Goal: Task Accomplishment & Management: Complete application form

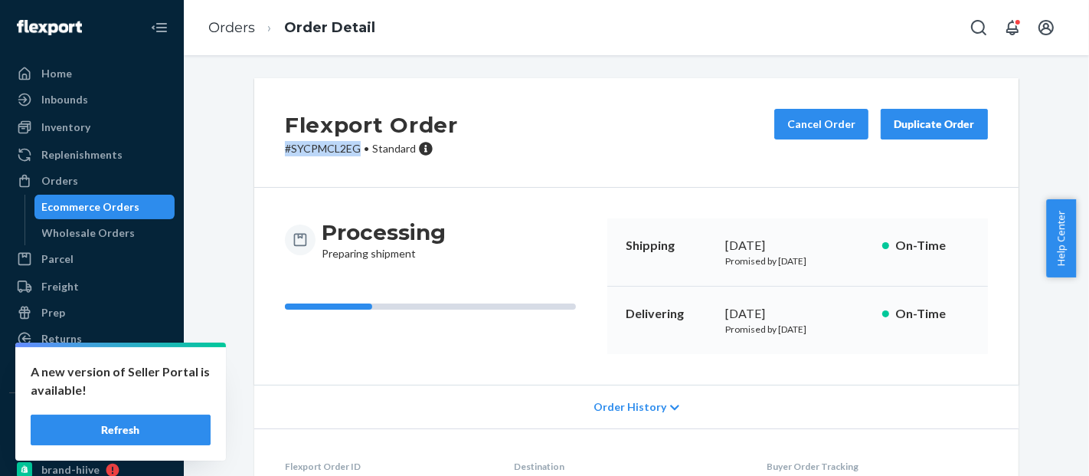
click at [116, 200] on div "Ecommerce Orders" at bounding box center [91, 206] width 98 height 15
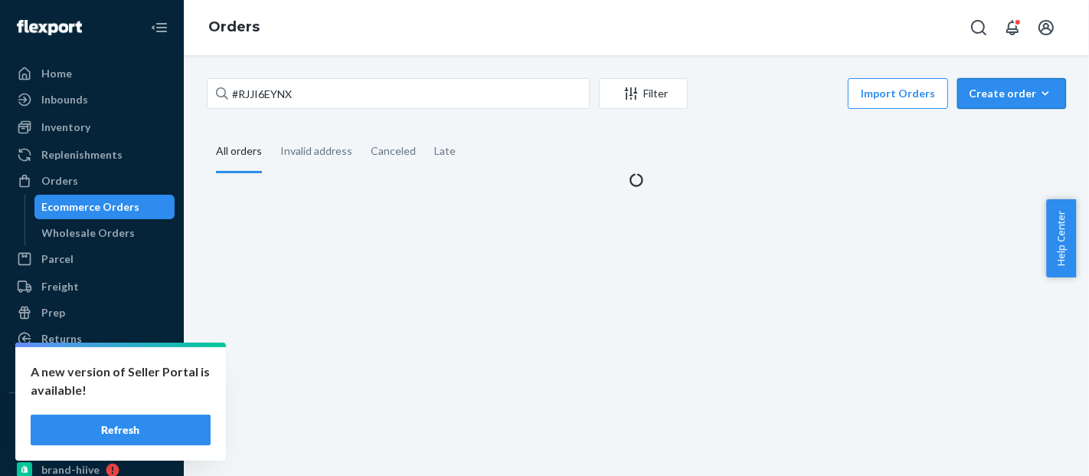
click at [1024, 106] on button "Create order Ecommerce order Removal order" at bounding box center [1011, 93] width 109 height 31
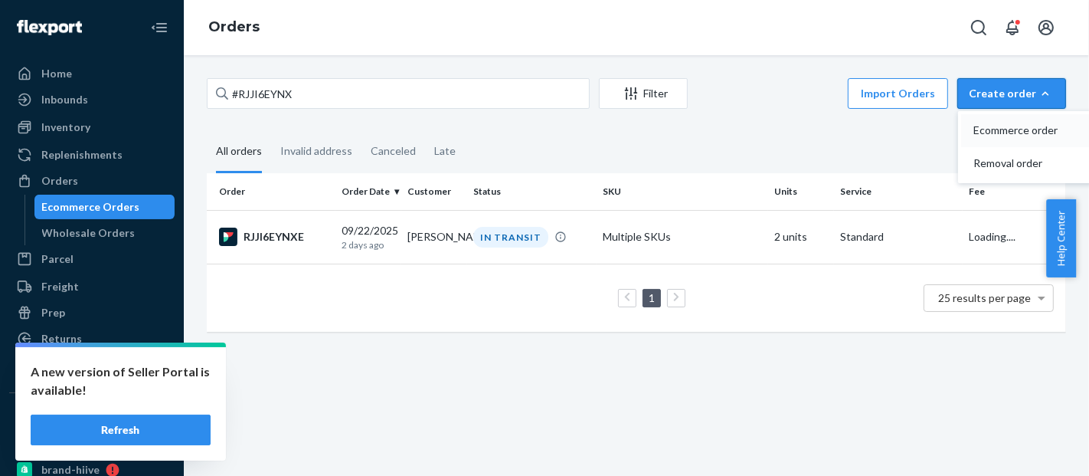
click at [1008, 125] on span "Ecommerce order" at bounding box center [1020, 130] width 95 height 11
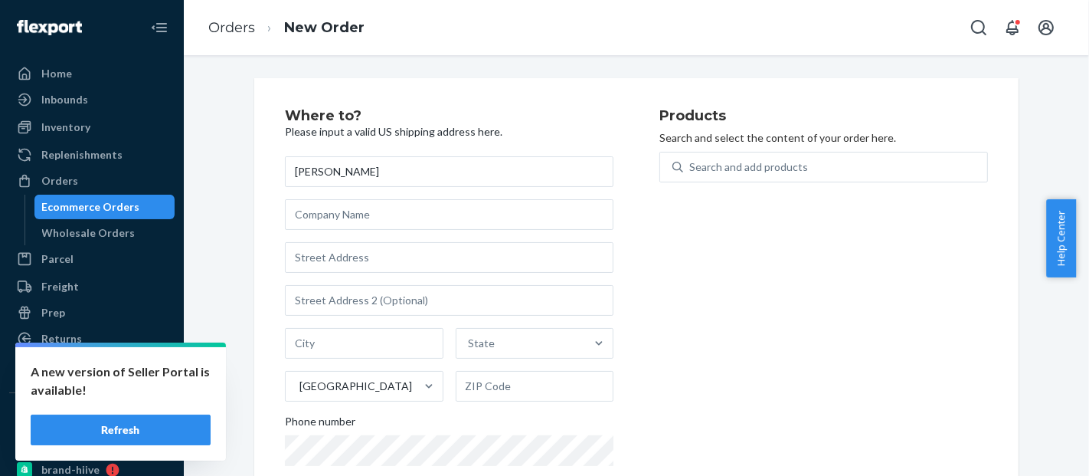
type input "[PERSON_NAME]"
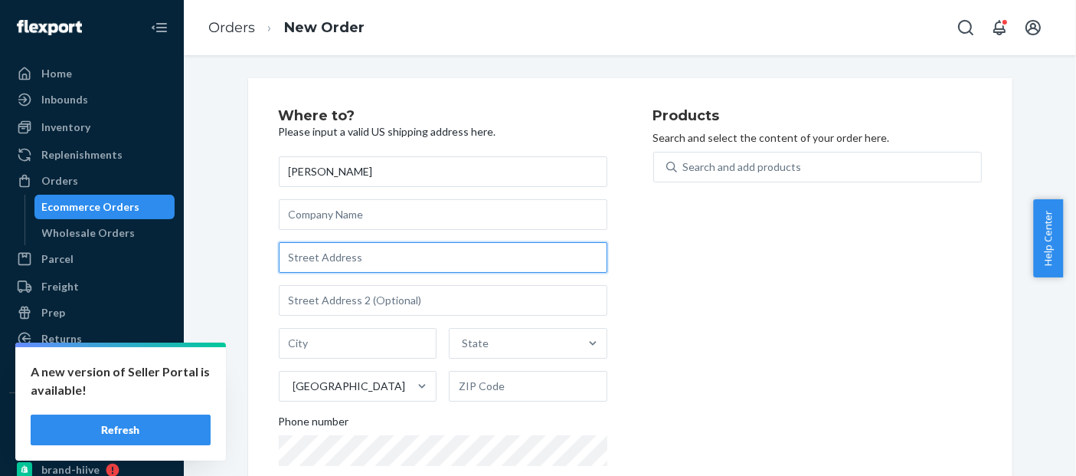
paste input "[STREET_ADDRESS]"
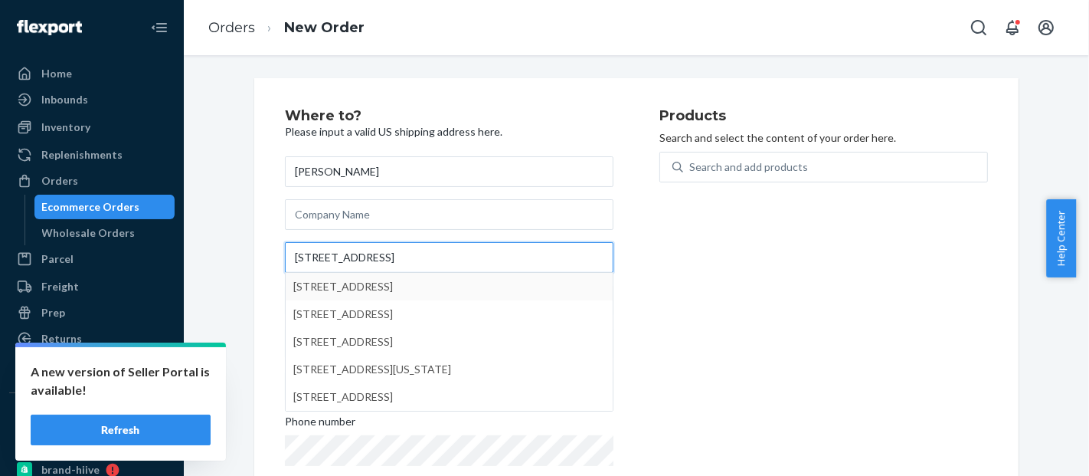
type input "[STREET_ADDRESS]"
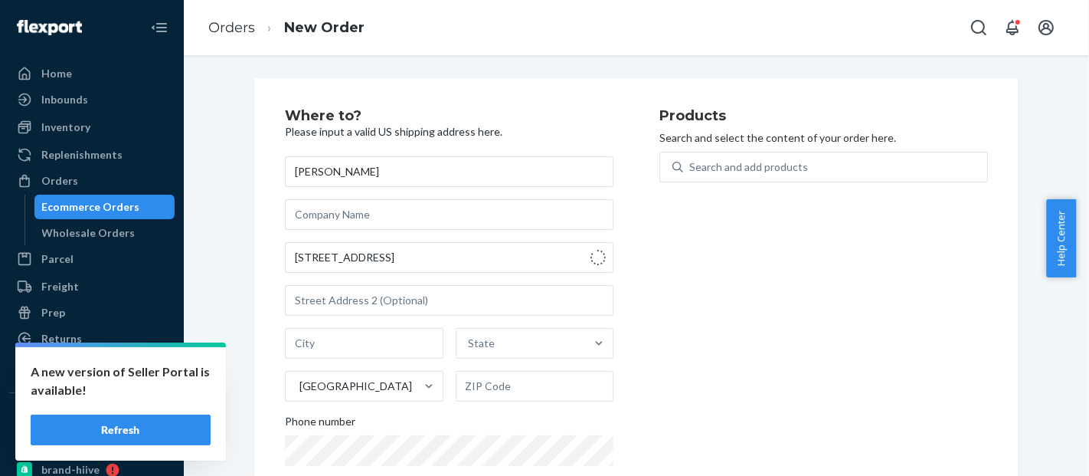
type input "[GEOGRAPHIC_DATA]"
type input "40222"
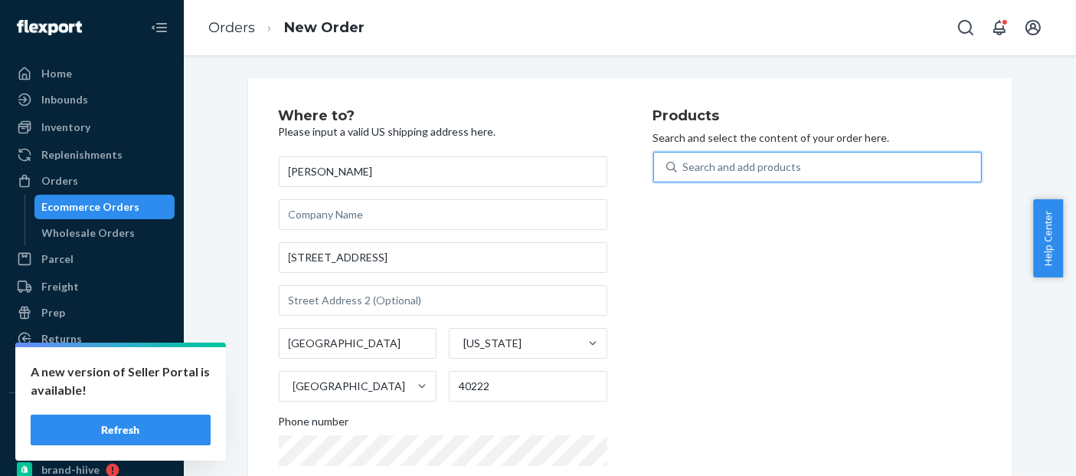
click at [783, 162] on div "Search and add products" at bounding box center [742, 166] width 119 height 15
click at [685, 162] on input "0 results available. Use Up and Down to choose options, press Enter to select t…" at bounding box center [684, 166] width 2 height 15
paste input "BLD2904_SHOP"
type input "BLD2904_SHOP"
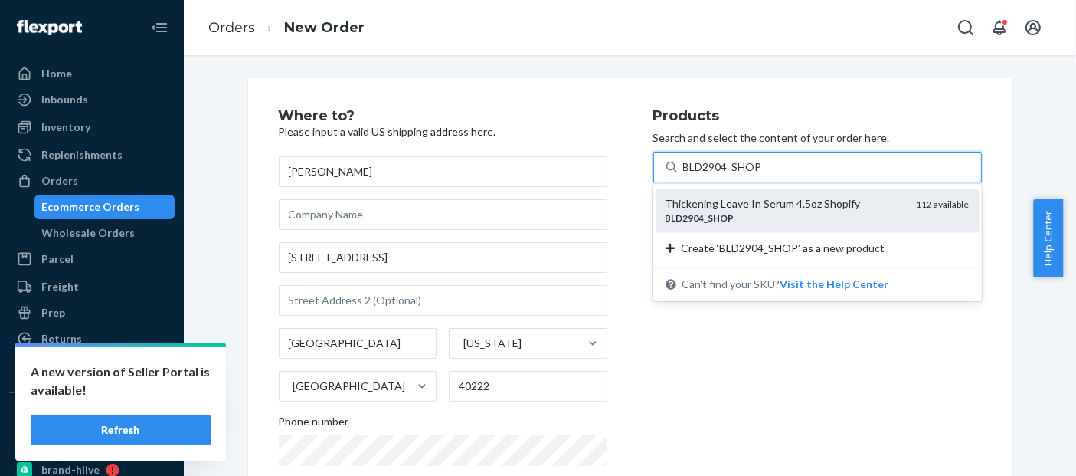
click at [759, 211] on div "BLD2904 _ SHOP" at bounding box center [785, 217] width 239 height 13
click at [759, 175] on input "BLD2904_SHOP" at bounding box center [723, 166] width 80 height 15
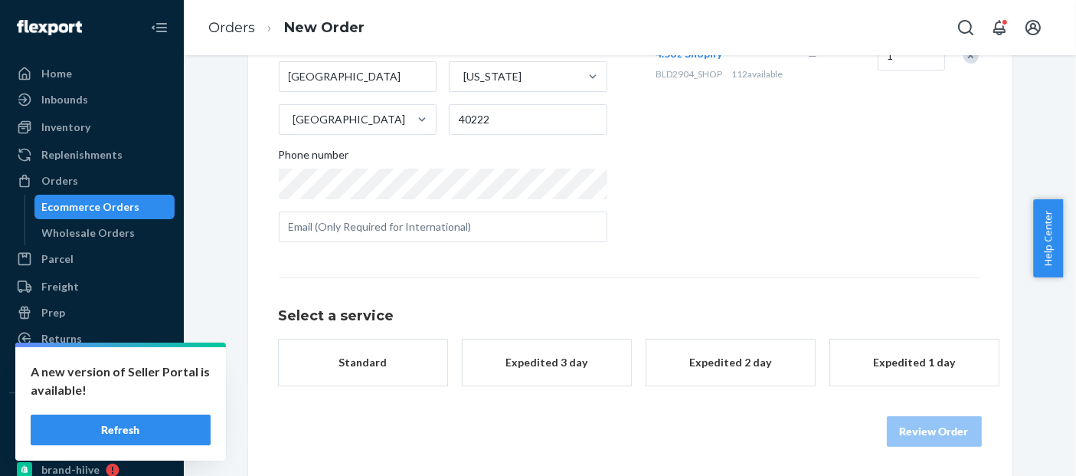
scroll to position [267, 0]
click at [405, 372] on div "$6.89" at bounding box center [363, 377] width 123 height 15
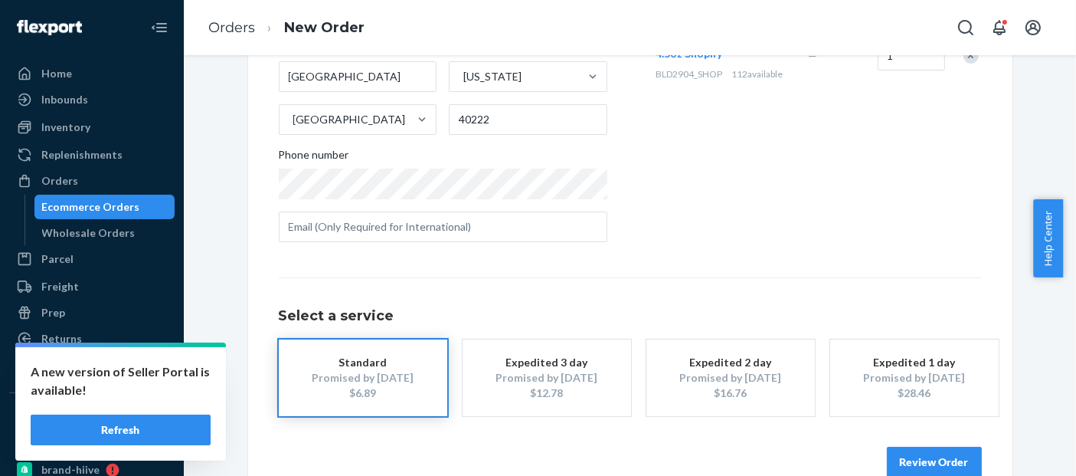
click at [921, 451] on button "Review Order" at bounding box center [934, 461] width 95 height 31
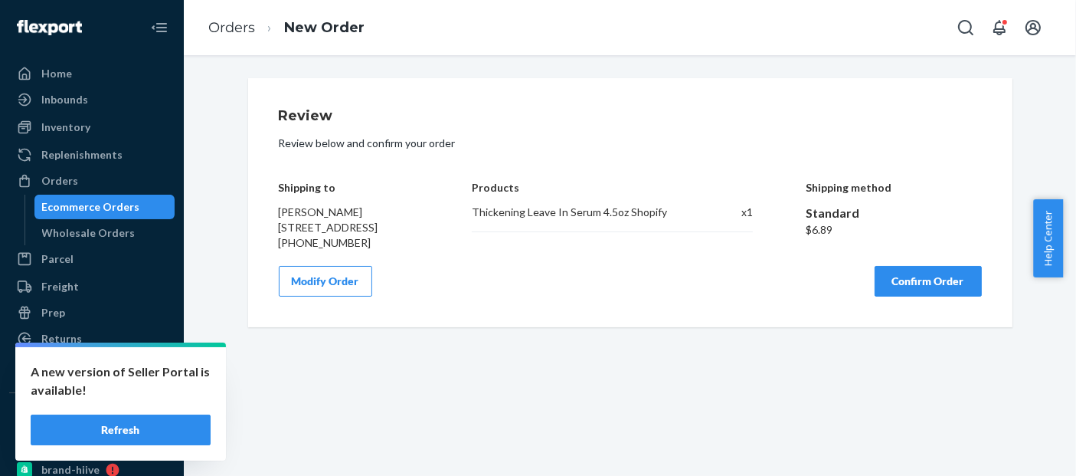
scroll to position [0, 0]
click at [951, 289] on button "Confirm Order" at bounding box center [928, 281] width 107 height 31
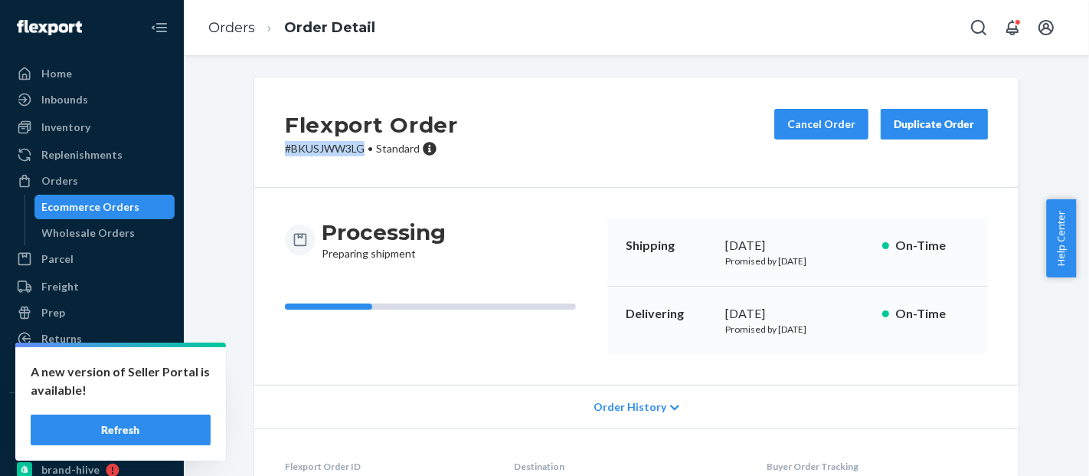
drag, startPoint x: 356, startPoint y: 144, endPoint x: 253, endPoint y: 154, distance: 103.9
click at [254, 154] on div "Flexport Order # BKUSJWW3LG • Standard Cancel Order Duplicate Order" at bounding box center [636, 133] width 764 height 110
copy p "# BKUSJWW3LG"
click at [126, 202] on div "Ecommerce Orders" at bounding box center [91, 206] width 98 height 15
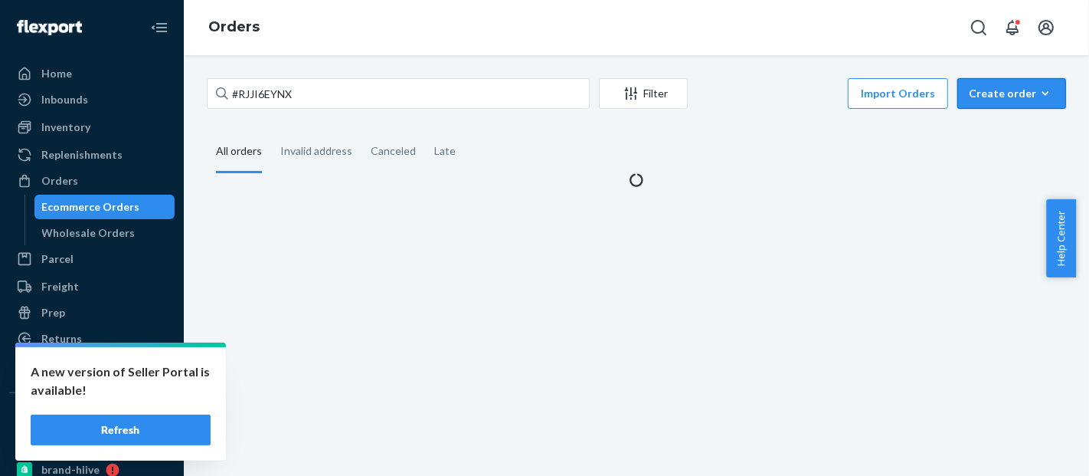
click at [1019, 86] on div "Create order" at bounding box center [1012, 93] width 86 height 15
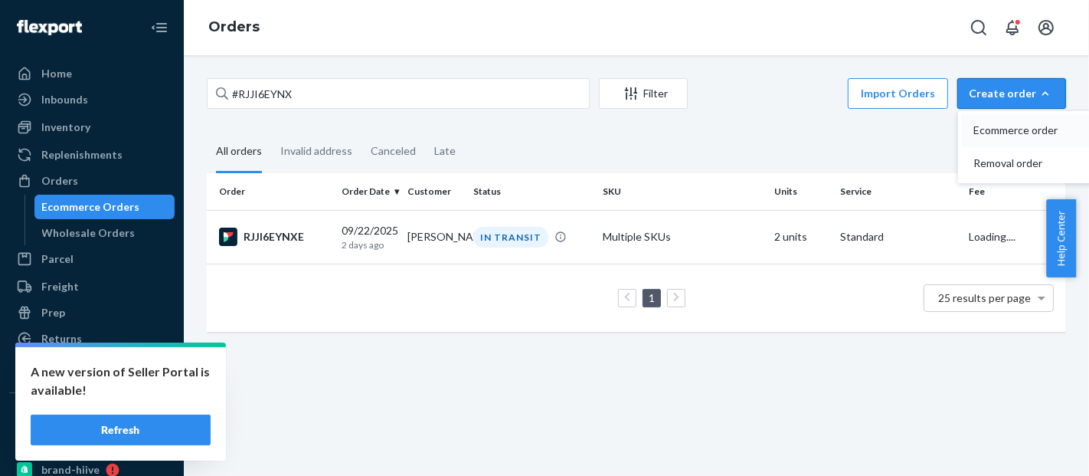
click at [1002, 126] on span "Ecommerce order" at bounding box center [1020, 130] width 95 height 11
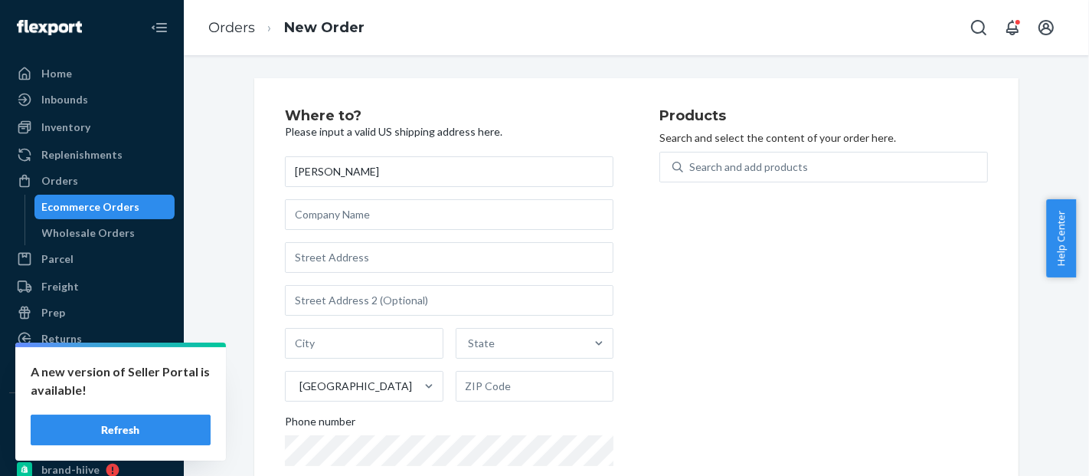
type input "[PERSON_NAME]"
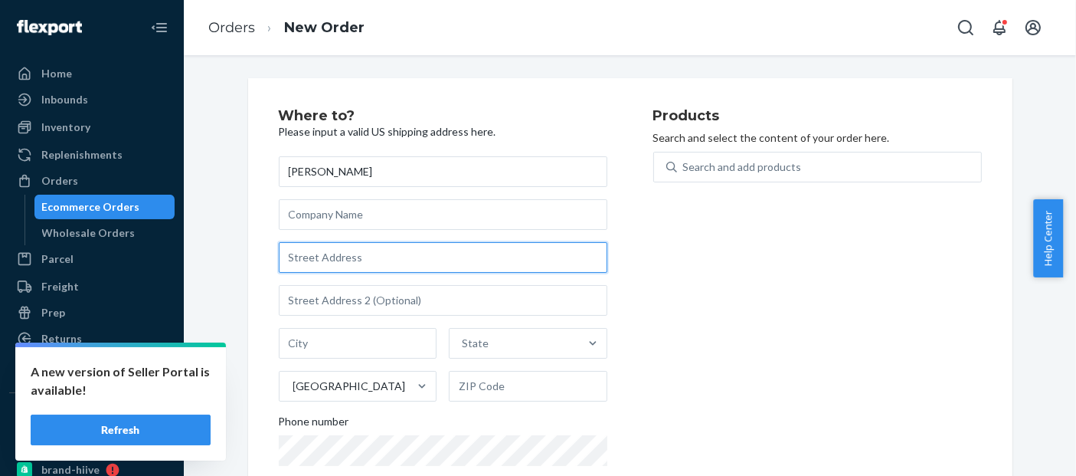
paste input "[STREET_ADDRESS]"
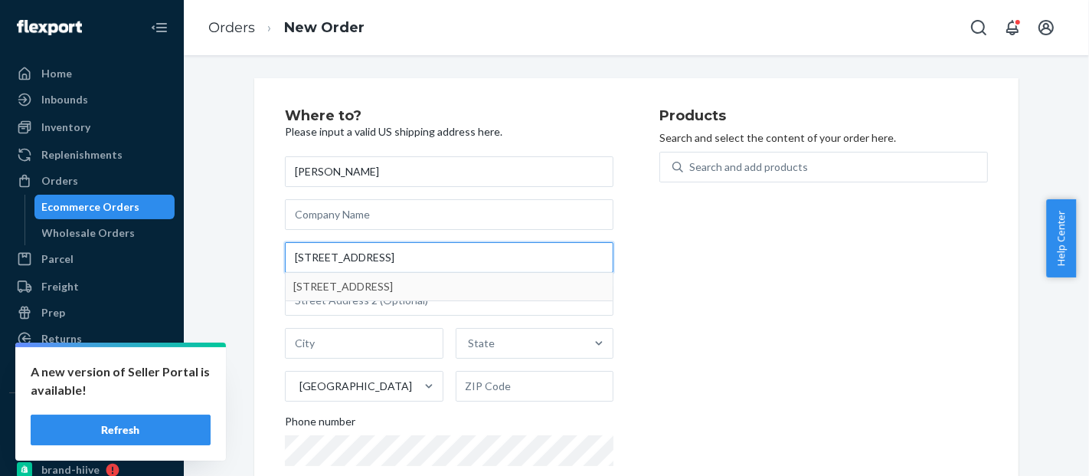
type input "[STREET_ADDRESS]"
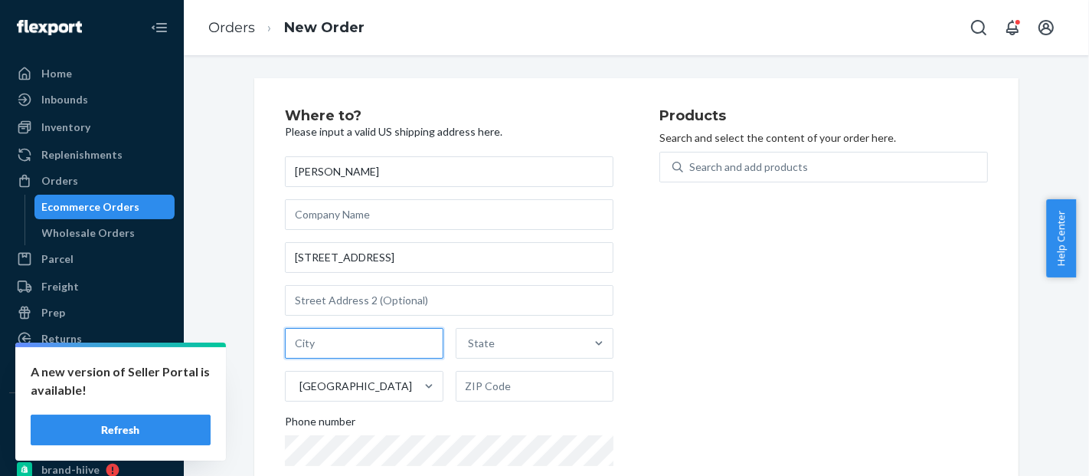
paste input "[GEOGRAPHIC_DATA]"
type input "[GEOGRAPHIC_DATA]"
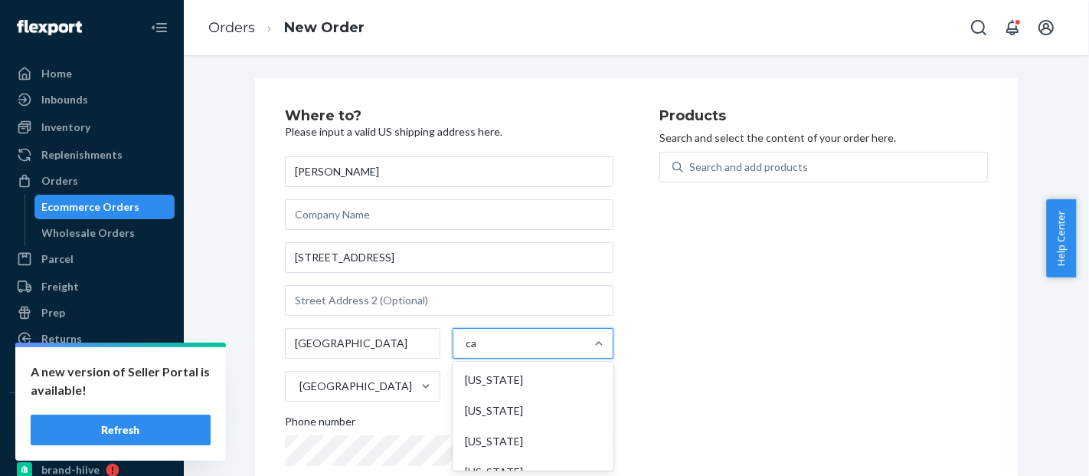
type input "cal"
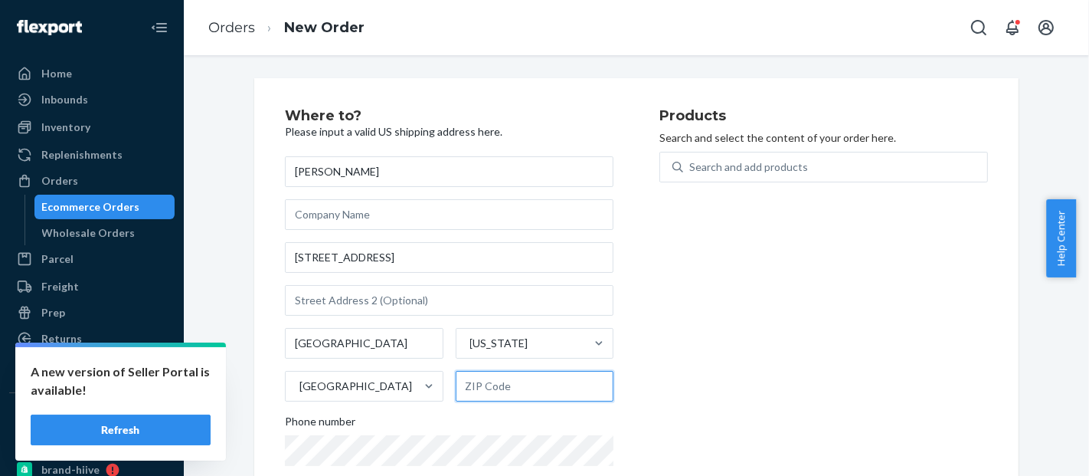
paste input "92509"
type input "92509"
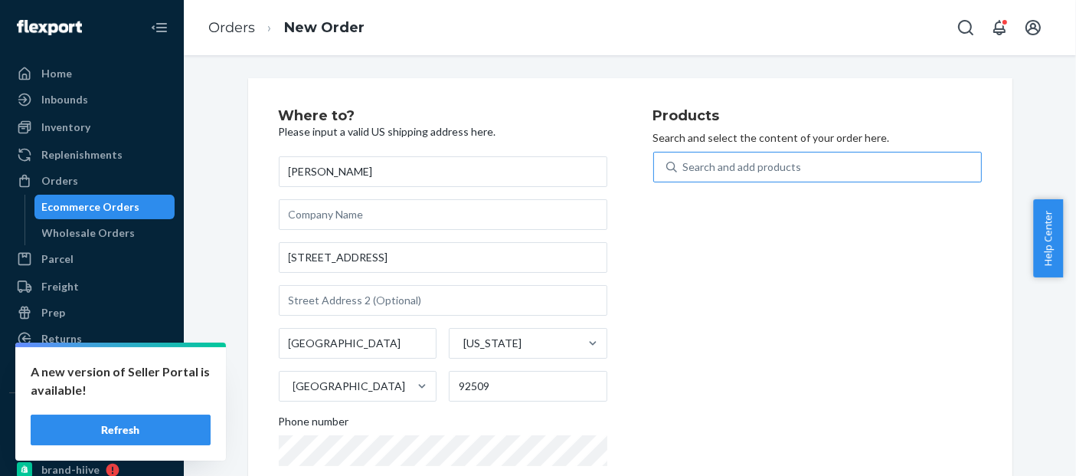
click at [780, 165] on div "Search and add products" at bounding box center [742, 166] width 119 height 15
click at [685, 165] on input "Search and add products" at bounding box center [684, 166] width 2 height 15
paste input "BLD0156BL_SHOP"
type input "BLD0156BL_SHOP"
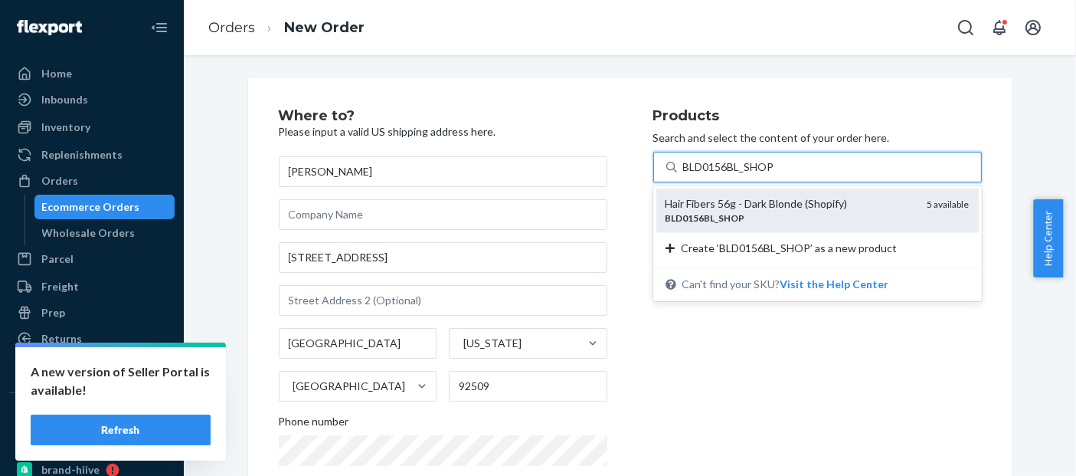
click at [785, 208] on div "Hair Fibers 56g - Dark Blonde (Shopify)" at bounding box center [791, 203] width 250 height 15
click at [776, 175] on input "BLD0156BL_SHOP" at bounding box center [729, 166] width 93 height 15
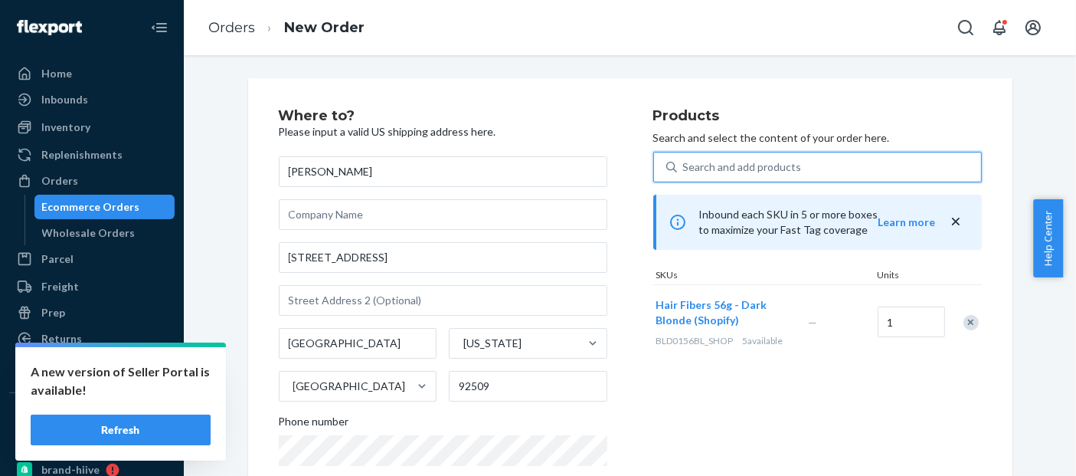
scroll to position [297, 0]
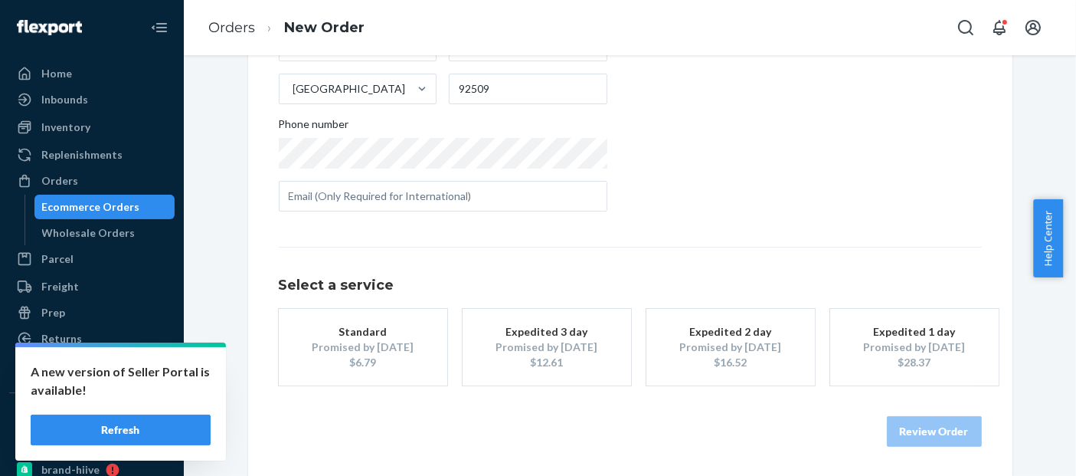
click at [322, 351] on div "Promised by [DATE]" at bounding box center [363, 346] width 123 height 15
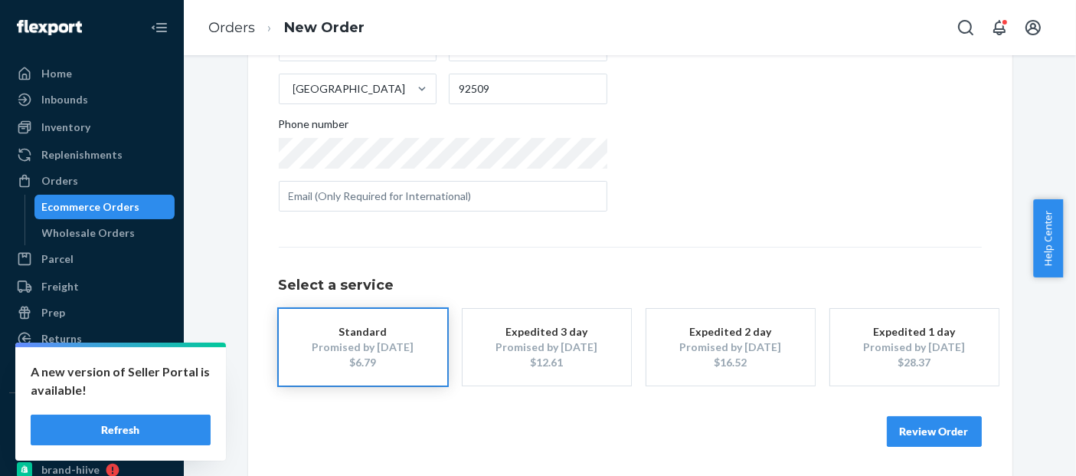
click at [924, 426] on button "Review Order" at bounding box center [934, 431] width 95 height 31
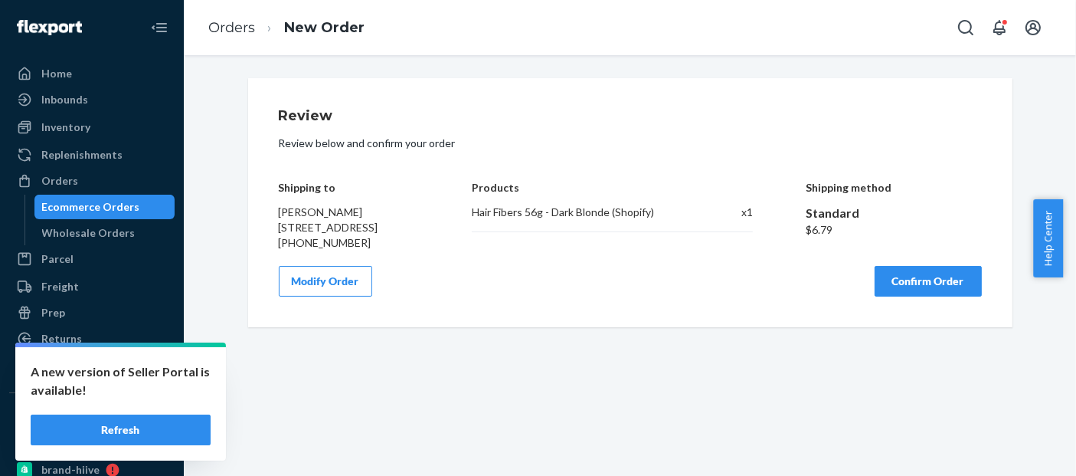
scroll to position [0, 0]
click at [921, 287] on button "Confirm Order" at bounding box center [928, 281] width 107 height 31
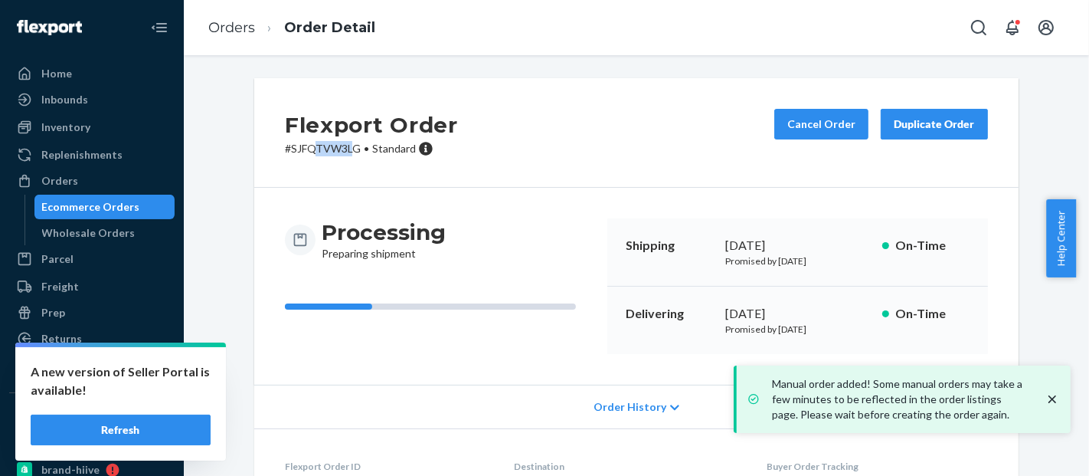
drag, startPoint x: 348, startPoint y: 146, endPoint x: 322, endPoint y: 147, distance: 26.1
click at [309, 147] on p "# SJFQTVW3LG • Standard" at bounding box center [371, 148] width 173 height 15
drag, startPoint x: 346, startPoint y: 152, endPoint x: 269, endPoint y: 156, distance: 77.5
click at [269, 156] on div "Flexport Order # SJFQTVW3LG • Standard Cancel Order Duplicate Order" at bounding box center [636, 133] width 764 height 110
copy p "# SJFQTVW3LG"
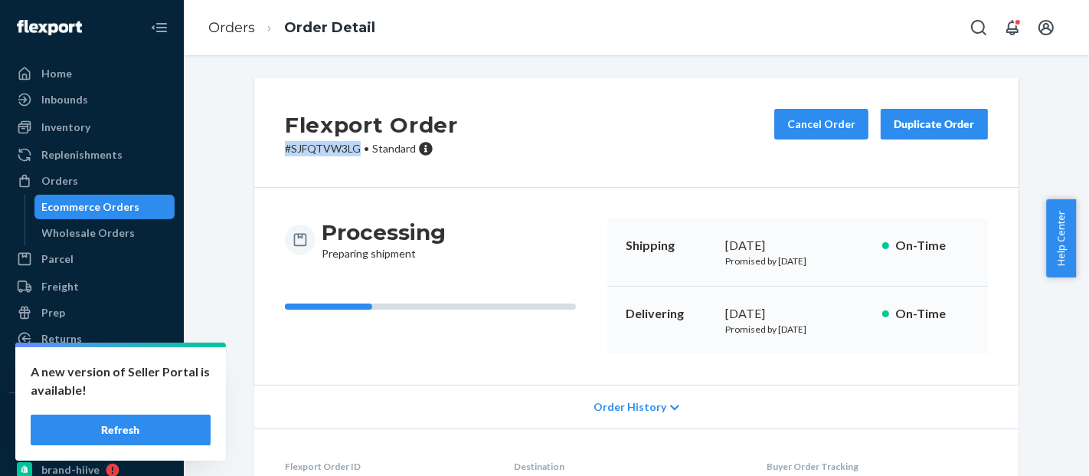
click at [80, 210] on div "Ecommerce Orders" at bounding box center [91, 206] width 98 height 15
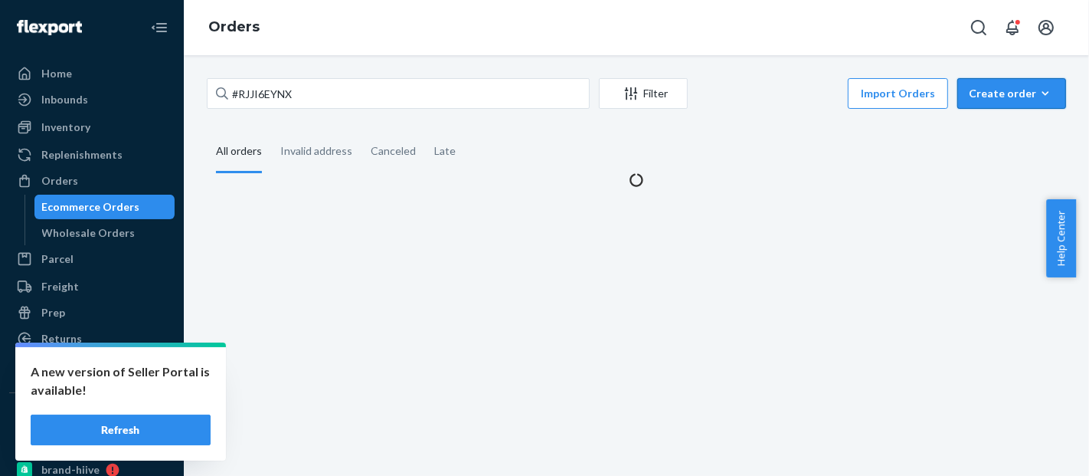
drag, startPoint x: 1007, startPoint y: 88, endPoint x: 1006, endPoint y: 123, distance: 34.5
click at [1007, 90] on div "Create order" at bounding box center [1012, 93] width 86 height 15
click at [1006, 125] on span "Ecommerce order" at bounding box center [1020, 130] width 95 height 11
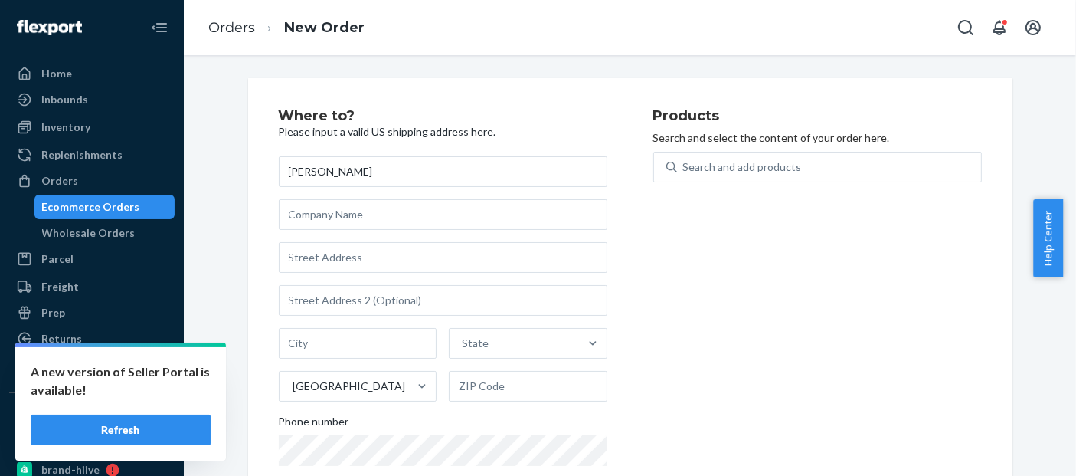
type input "[PERSON_NAME]"
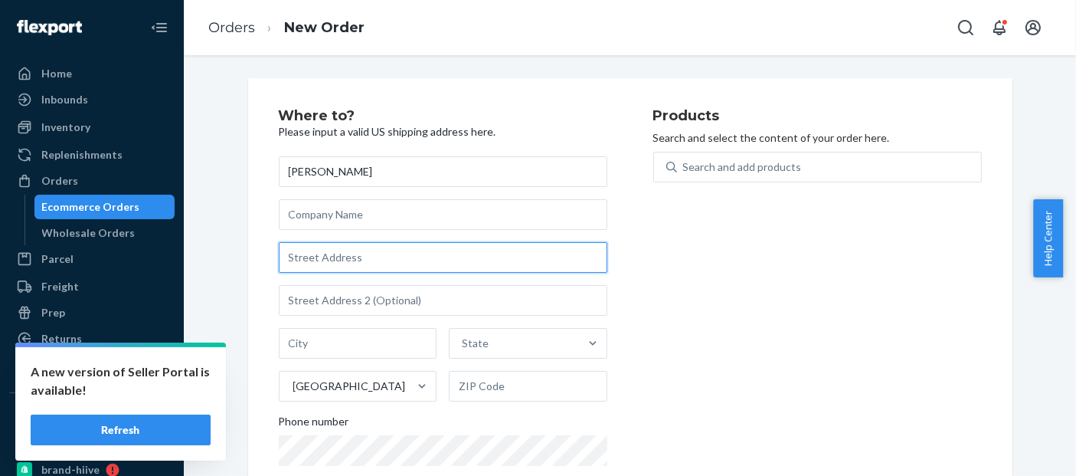
paste input "[STREET_ADDRESS]"
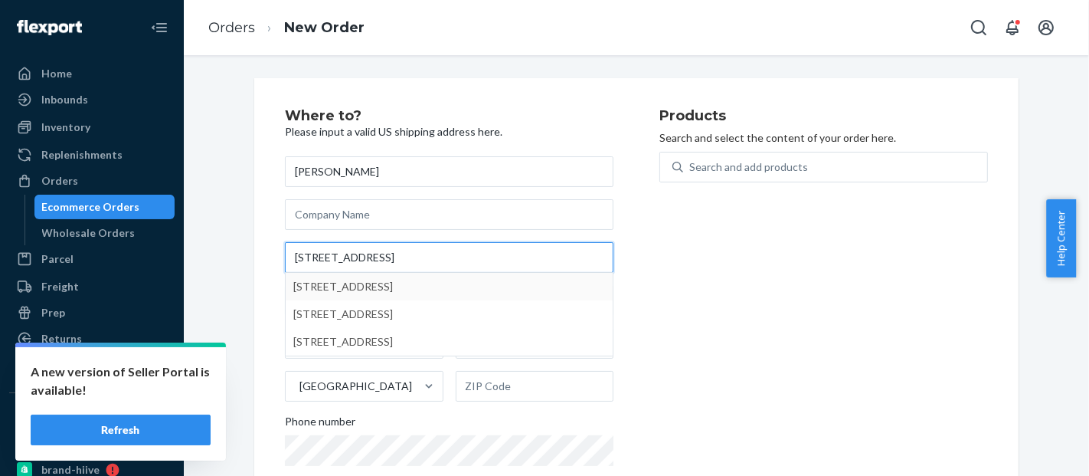
type input "[STREET_ADDRESS]"
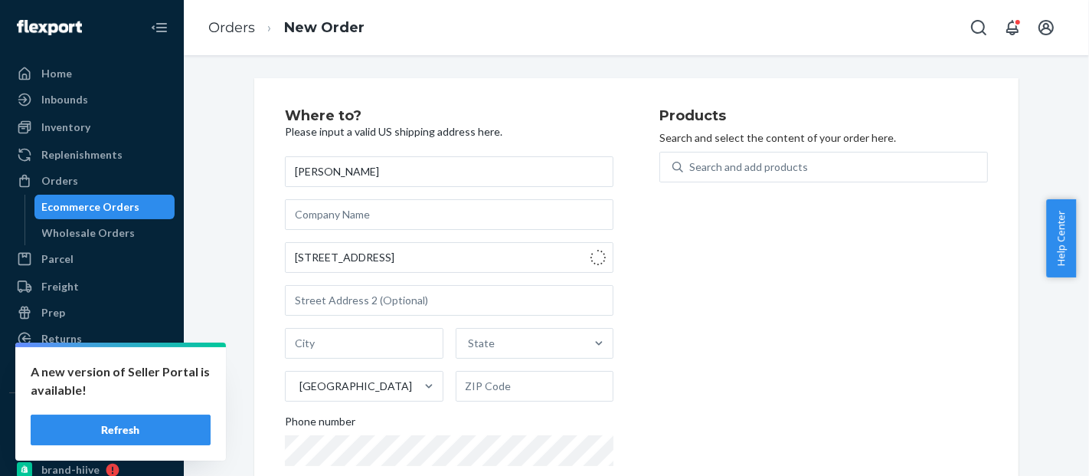
type input "Katy"
type input "77449"
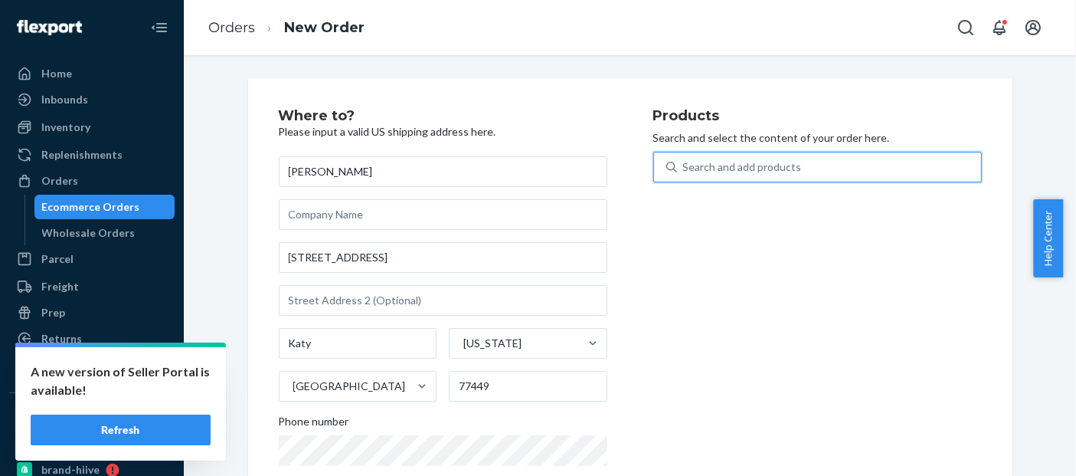
click at [756, 168] on div "Search and add products" at bounding box center [742, 166] width 119 height 15
click at [685, 168] on input "0 results available. Use Up and Down to choose options, press Enter to select t…" at bounding box center [684, 166] width 2 height 15
paste input "BLD01125BL"
type input "BLD01125BL"
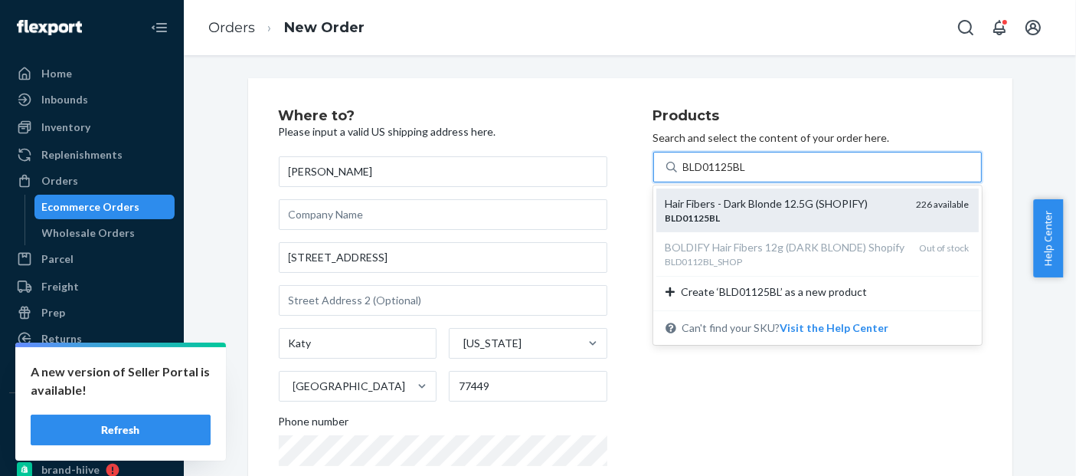
click at [770, 200] on div "Hair Fibers - Dark Blonde 12.5G (SHOPIFY)" at bounding box center [785, 203] width 239 height 15
click at [749, 175] on input "BLD01125BL" at bounding box center [716, 166] width 66 height 15
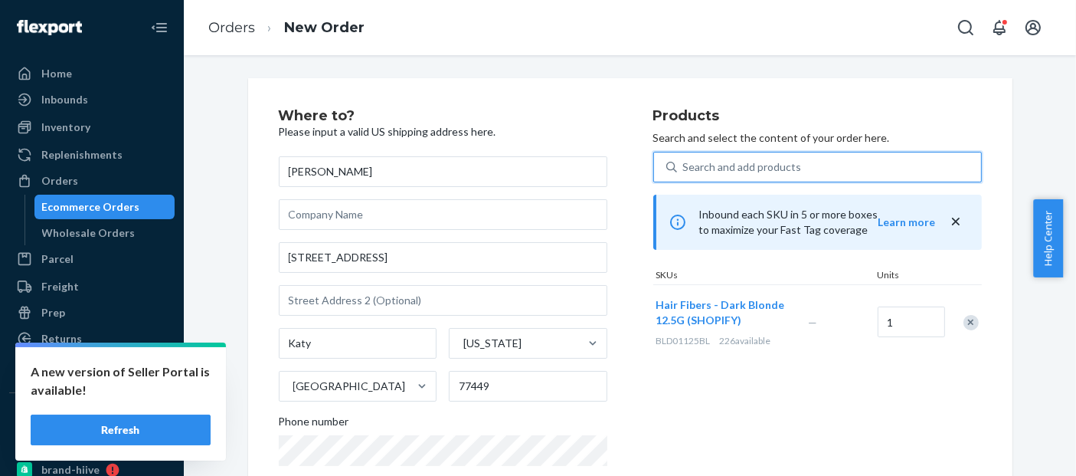
scroll to position [282, 0]
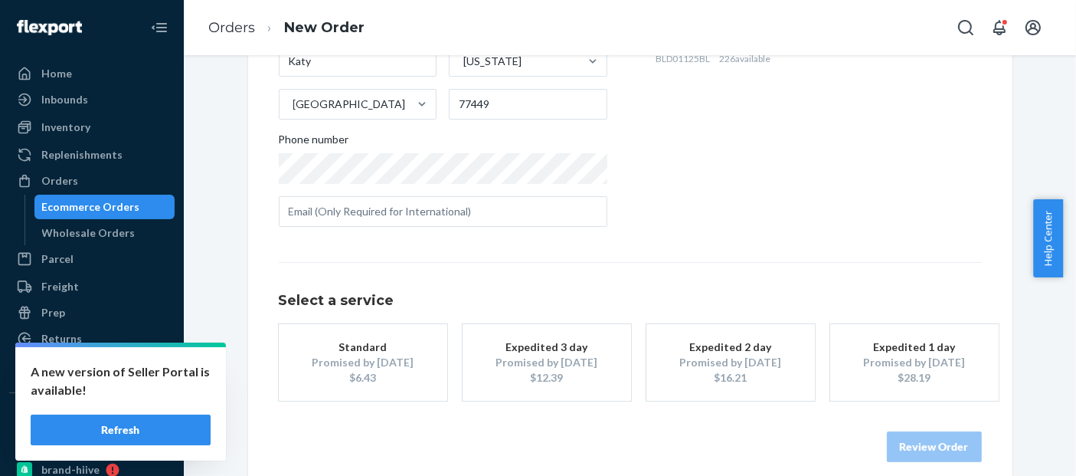
click at [343, 333] on button "Standard Promised by [DATE] $6.43" at bounding box center [363, 362] width 168 height 77
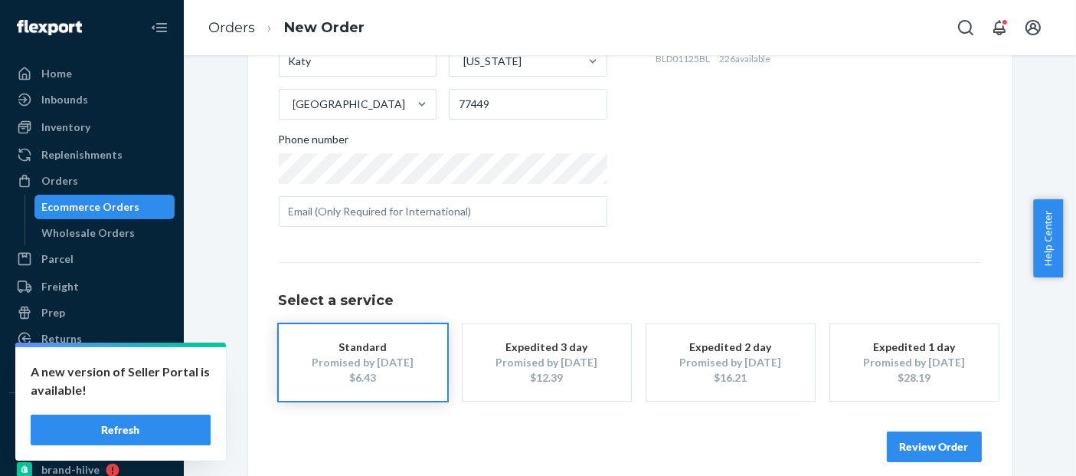
click at [925, 445] on button "Review Order" at bounding box center [934, 446] width 95 height 31
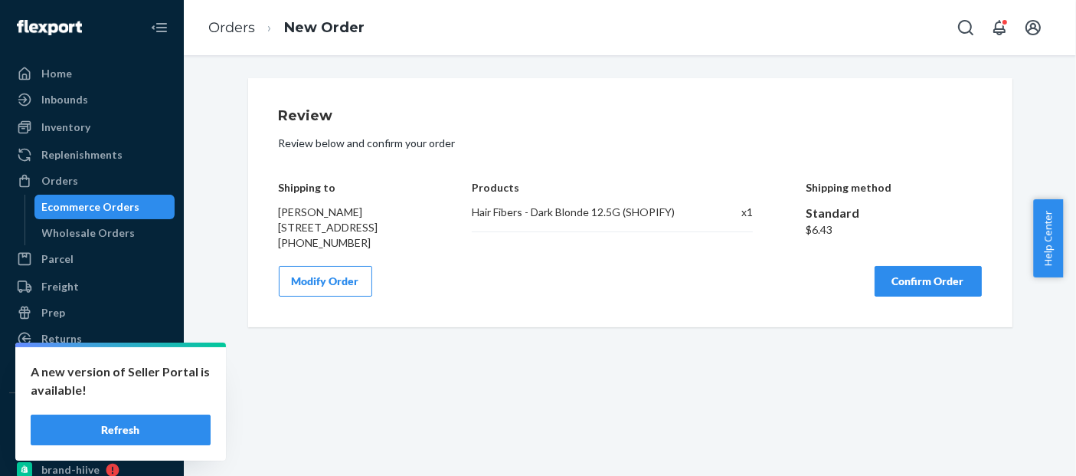
scroll to position [0, 0]
click at [936, 291] on button "Confirm Order" at bounding box center [928, 281] width 107 height 31
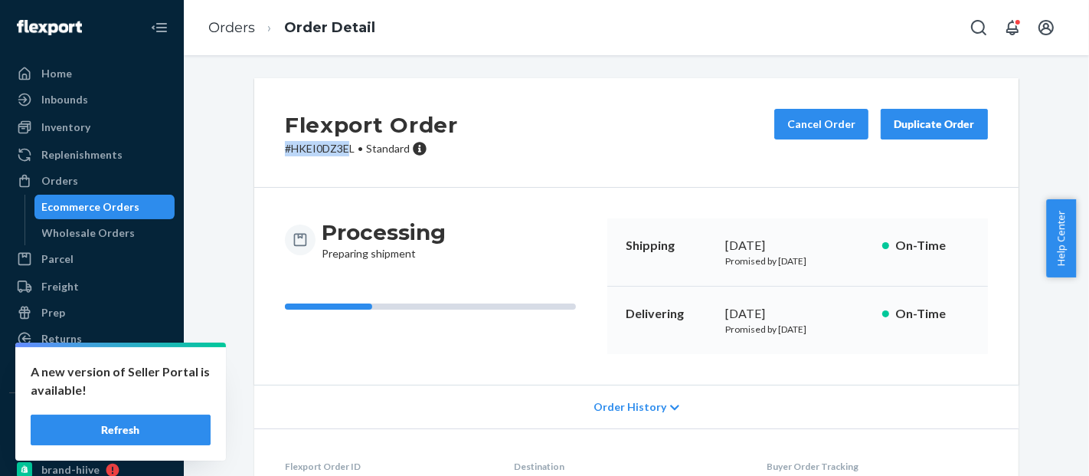
drag, startPoint x: 343, startPoint y: 147, endPoint x: 267, endPoint y: 156, distance: 76.4
click at [267, 156] on div "Flexport Order # HKEI0DZ3EL • Standard Cancel Order Duplicate Order" at bounding box center [636, 133] width 764 height 110
click at [338, 163] on div "Flexport Order # HKEI0DZ3EL • Standard Cancel Order Duplicate Order" at bounding box center [636, 133] width 764 height 110
drag, startPoint x: 348, startPoint y: 159, endPoint x: 277, endPoint y: 157, distance: 71.2
click at [277, 157] on div "Flexport Order # HKEI0DZ3EL • Standard Cancel Order Duplicate Order" at bounding box center [636, 133] width 764 height 110
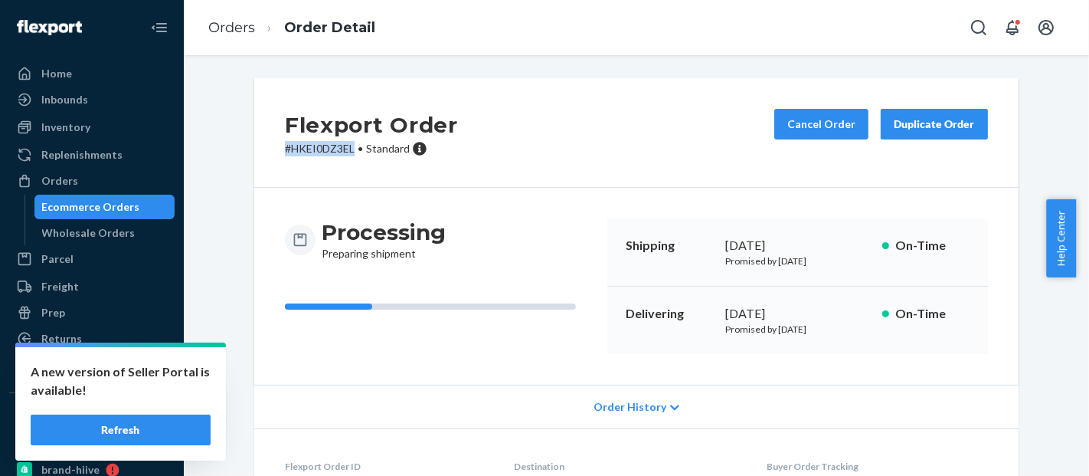
copy p "# HKEI0DZ3EL"
click at [103, 204] on div "Ecommerce Orders" at bounding box center [91, 206] width 98 height 15
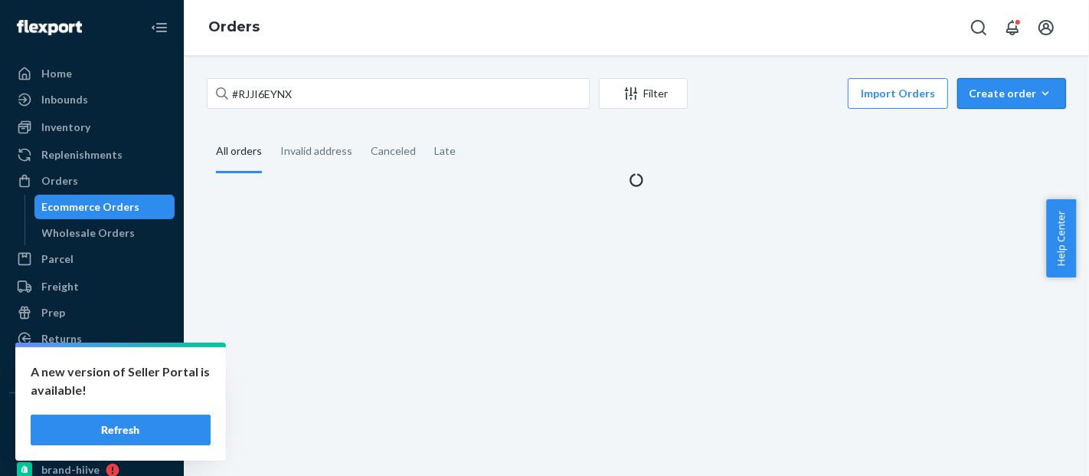
click at [1006, 86] on div "Create order" at bounding box center [1012, 93] width 86 height 15
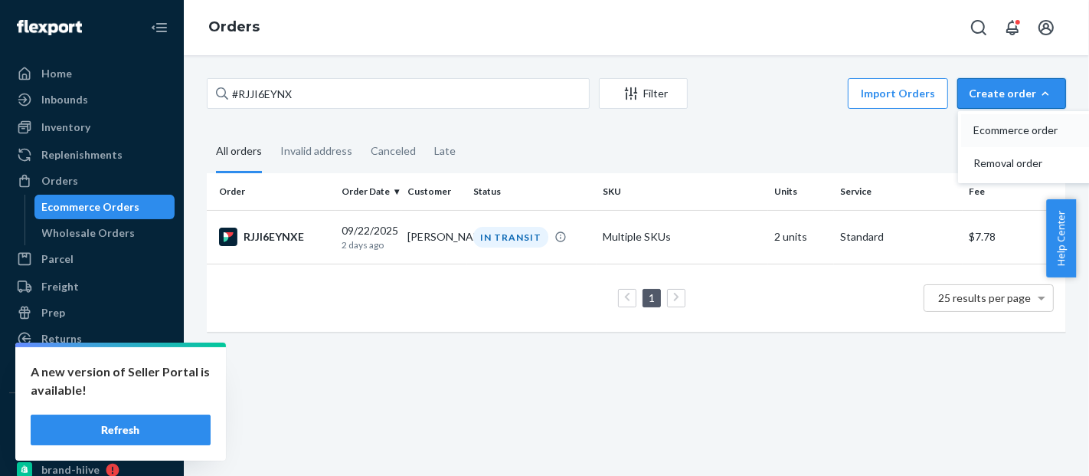
click at [1025, 130] on span "Ecommerce order" at bounding box center [1020, 130] width 95 height 11
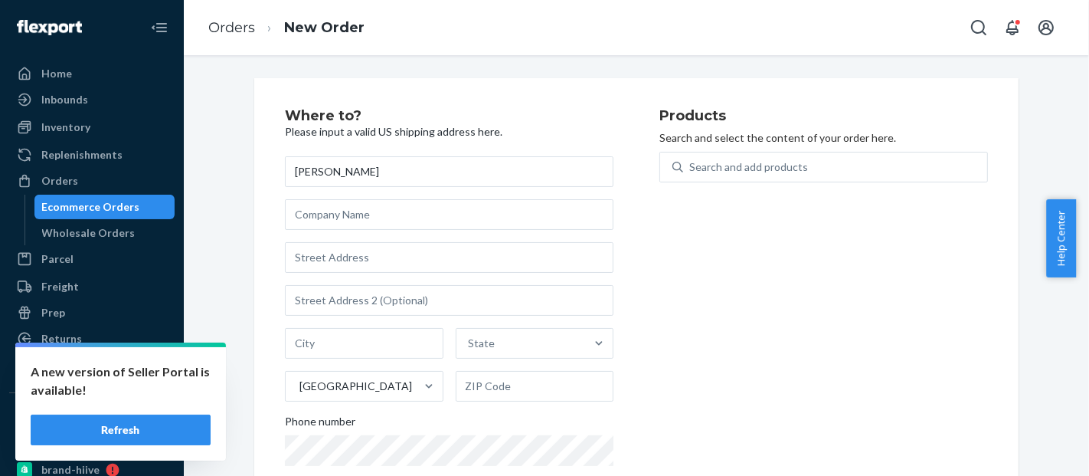
type input "[PERSON_NAME]"
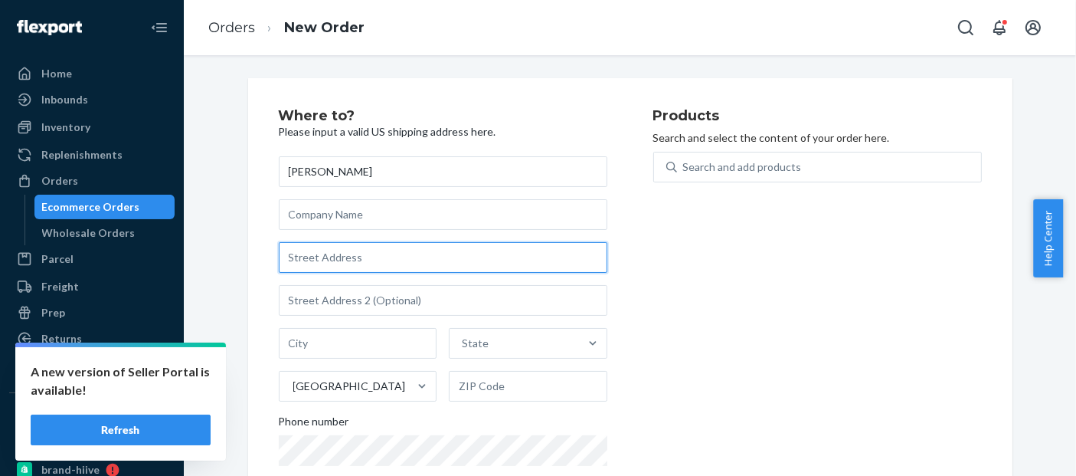
paste input "[STREET_ADDRESS]"
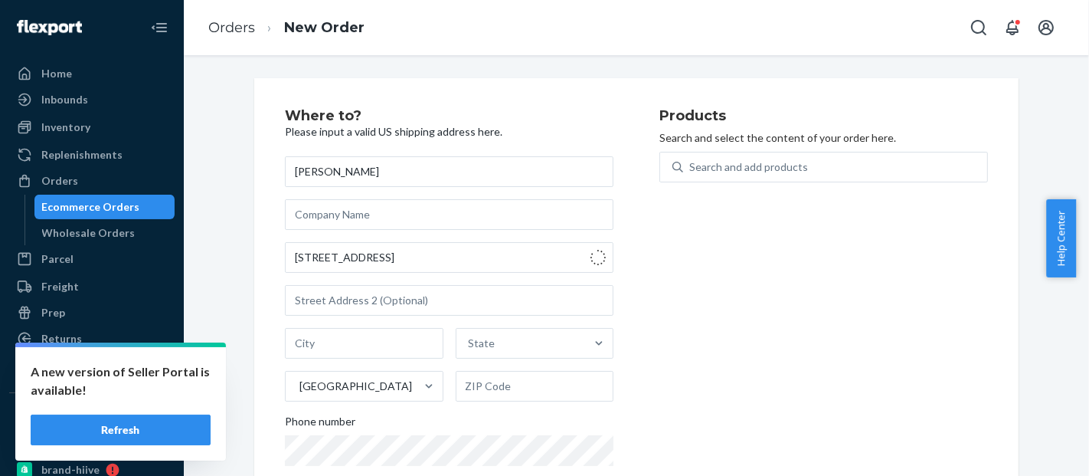
type input "[STREET_ADDRESS][PERSON_NAME]"
type input "[PERSON_NAME]"
type input "80543"
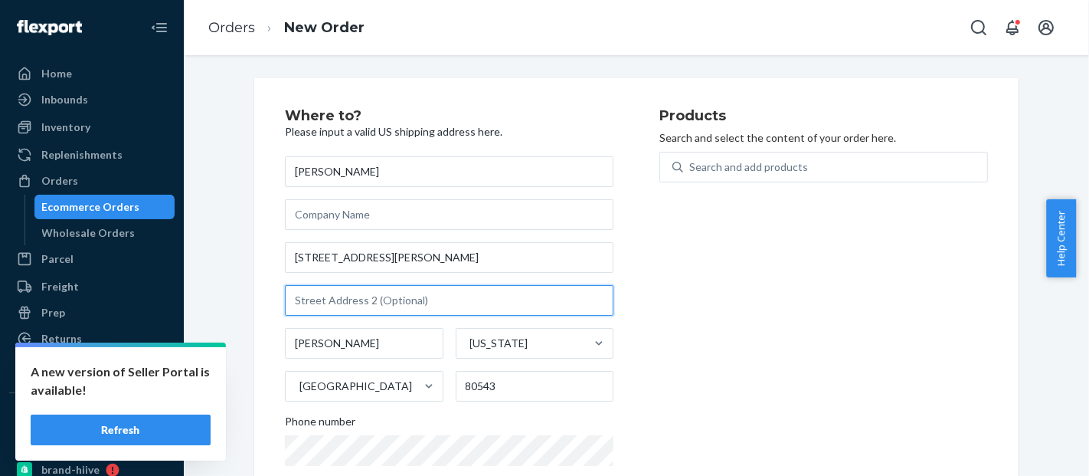
click at [342, 307] on input "text" at bounding box center [449, 300] width 329 height 31
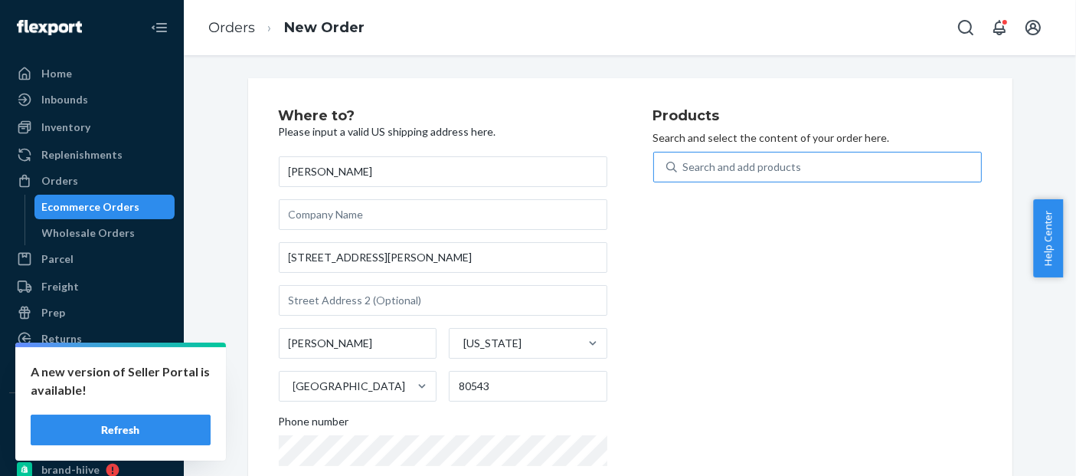
click at [773, 172] on div "Search and add products" at bounding box center [742, 166] width 119 height 15
click at [685, 172] on input "Search and add products" at bounding box center [684, 166] width 2 height 15
paste input "BLD01125BL"
type input "BLD01125BL"
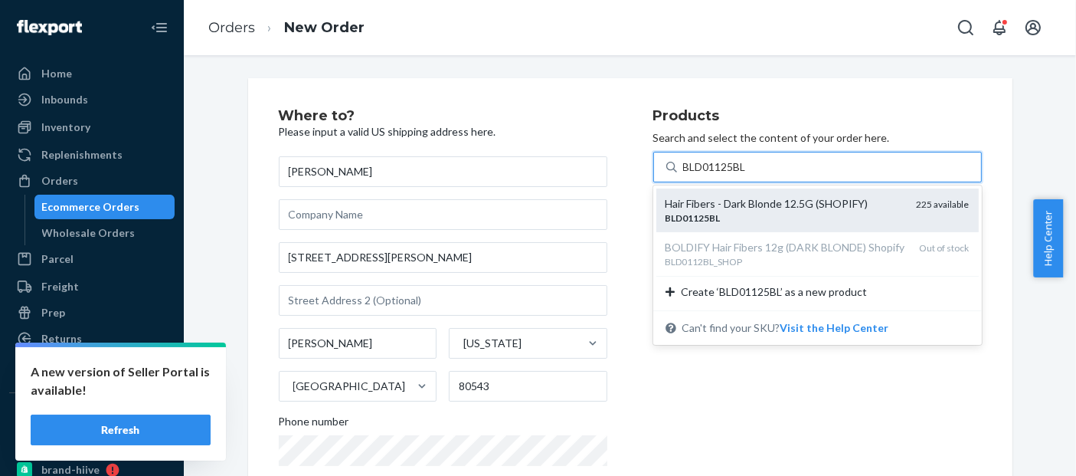
click at [731, 206] on div "Hair Fibers - Dark Blonde 12.5G (SHOPIFY)" at bounding box center [785, 203] width 239 height 15
click at [731, 175] on input "BLD01125BL" at bounding box center [716, 166] width 66 height 15
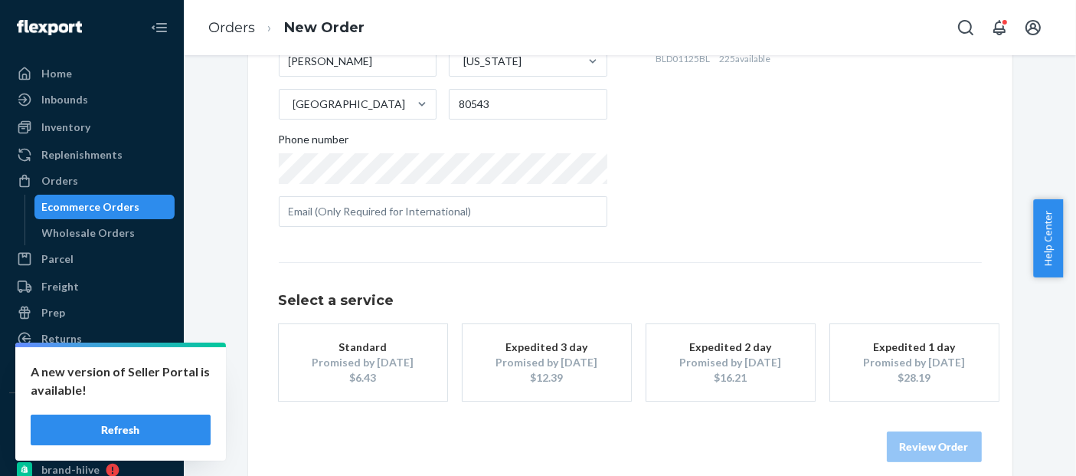
scroll to position [297, 0]
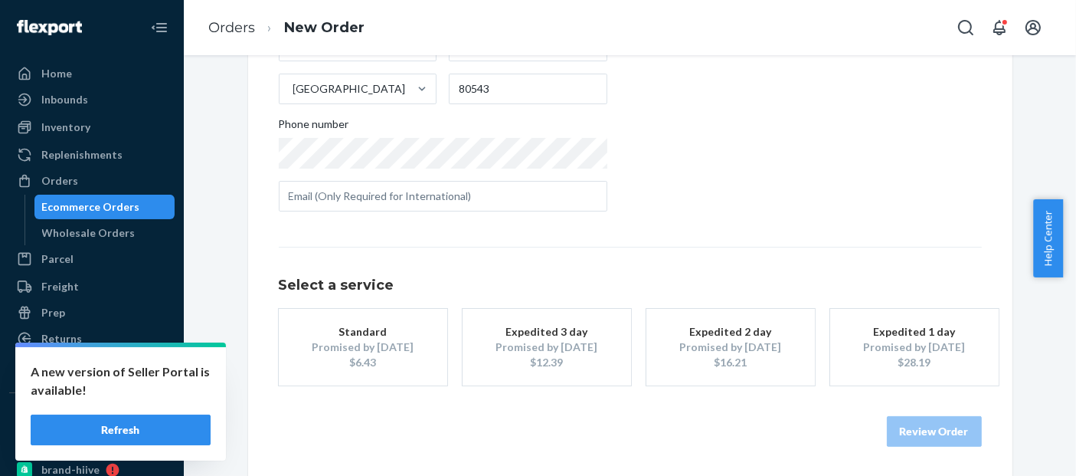
drag, startPoint x: 417, startPoint y: 352, endPoint x: 609, endPoint y: 398, distance: 197.1
click at [417, 351] on button "Standard Promised by [DATE] $6.43" at bounding box center [363, 347] width 168 height 77
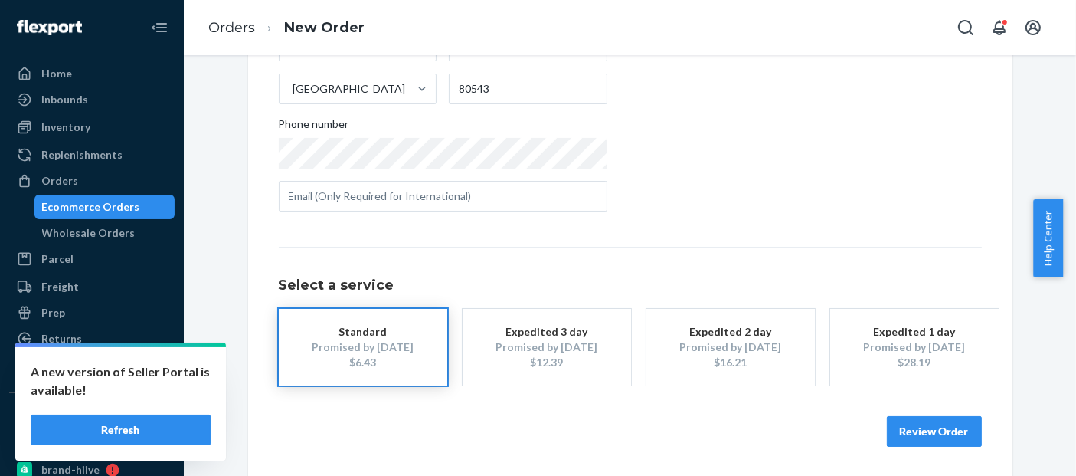
click at [950, 438] on button "Review Order" at bounding box center [934, 431] width 95 height 31
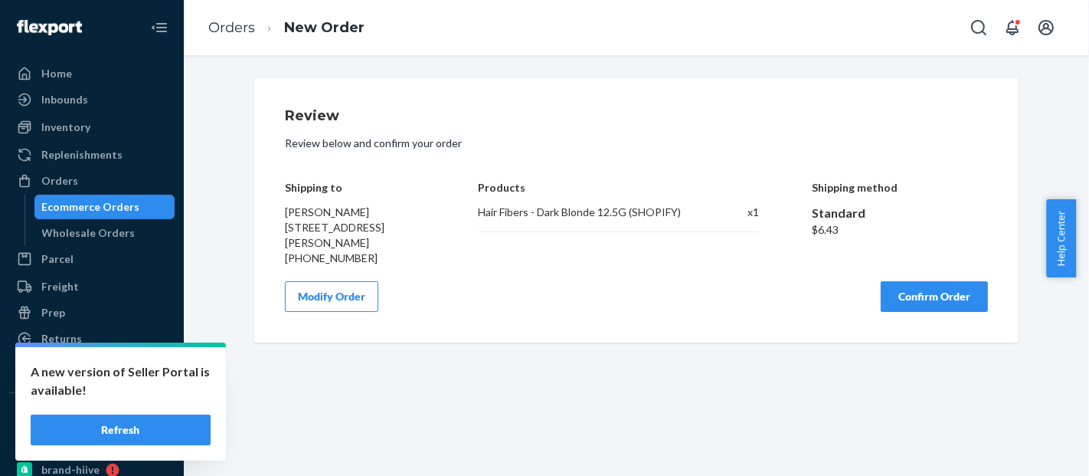
click at [921, 288] on button "Confirm Order" at bounding box center [934, 296] width 107 height 31
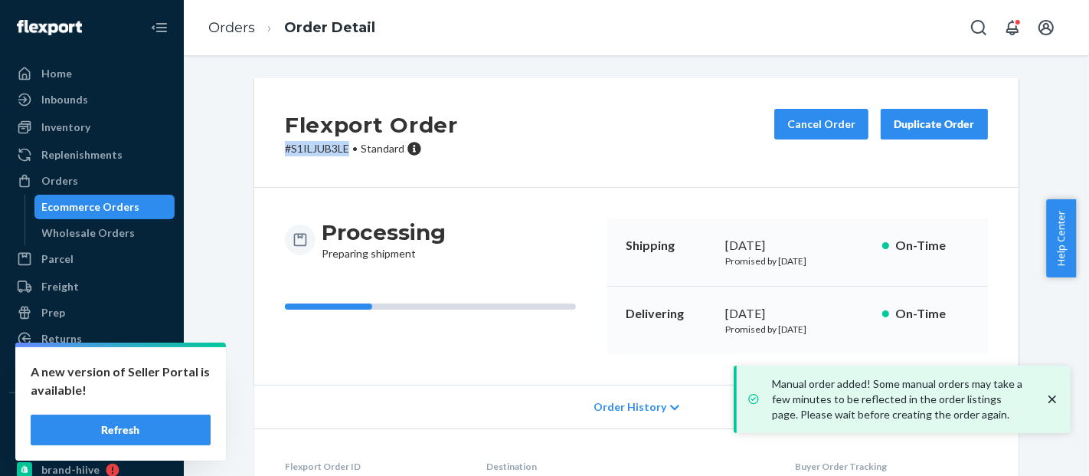
drag, startPoint x: 340, startPoint y: 152, endPoint x: 258, endPoint y: 153, distance: 82.0
click at [258, 153] on div "Flexport Order # S1ILJUB3LE • Standard Cancel Order Duplicate Order" at bounding box center [636, 133] width 764 height 110
copy p "# S1ILJUB3LE"
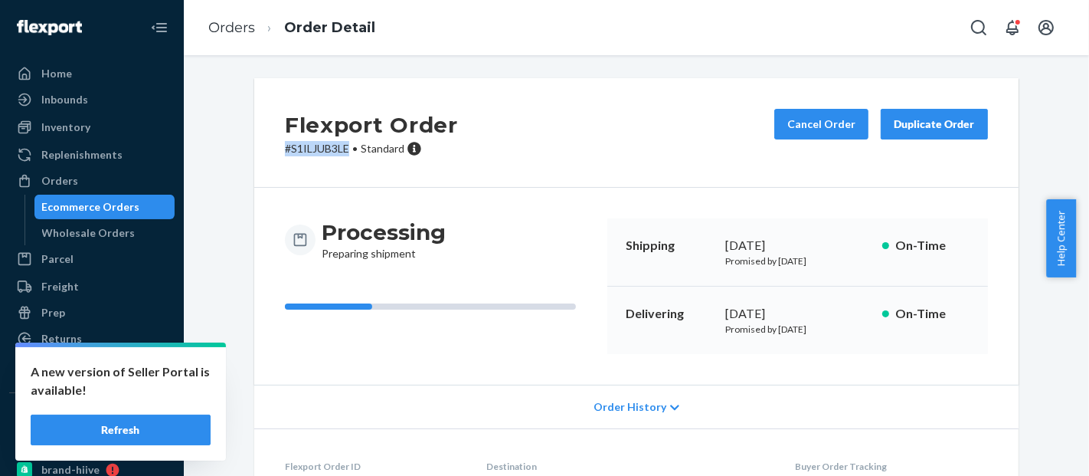
click at [109, 203] on div "Ecommerce Orders" at bounding box center [91, 206] width 98 height 15
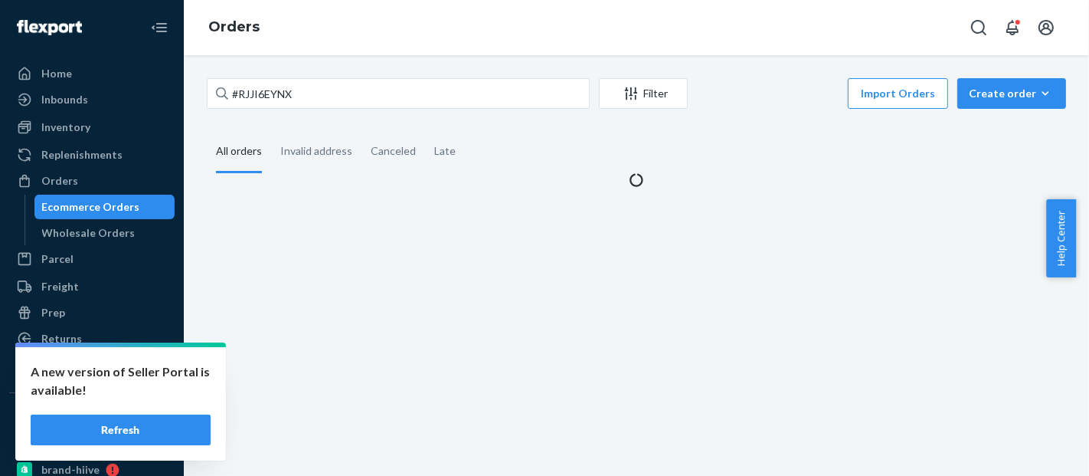
click at [1019, 75] on div "#RJJI6EYNX Filter Import Orders Create order Ecommerce order Removal order All …" at bounding box center [636, 265] width 905 height 420
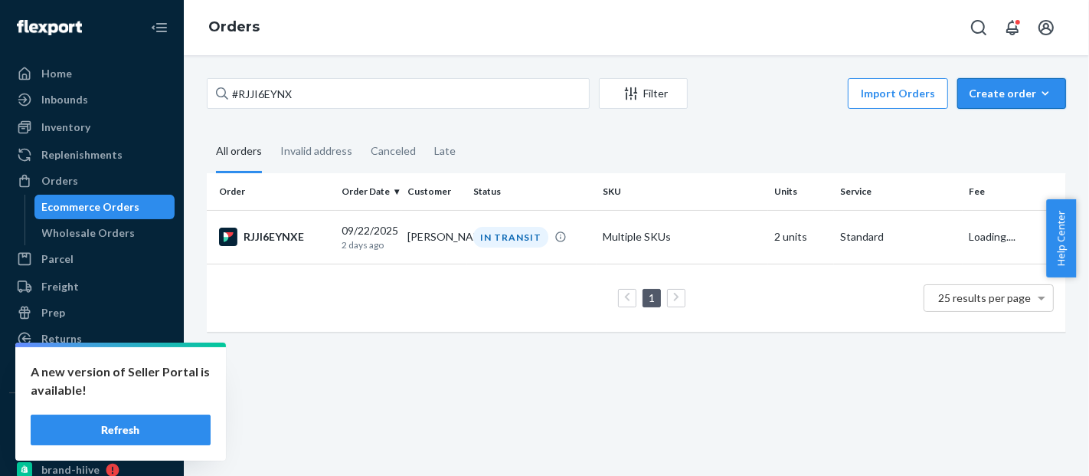
click at [1017, 100] on div "Create order" at bounding box center [1012, 93] width 86 height 15
click at [1004, 132] on span "Ecommerce order" at bounding box center [1020, 130] width 95 height 11
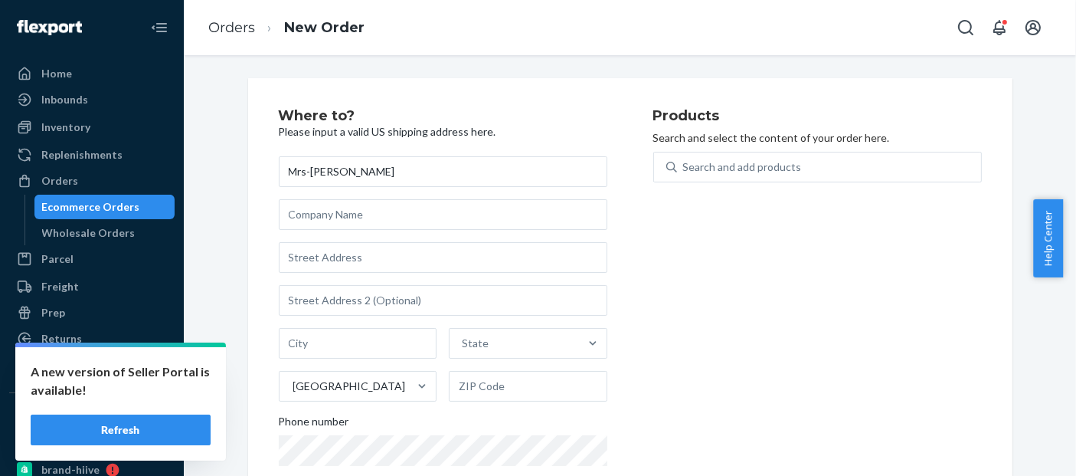
click at [391, 172] on input "Mrs-[PERSON_NAME]" at bounding box center [443, 171] width 329 height 31
type input "[PERSON_NAME]"
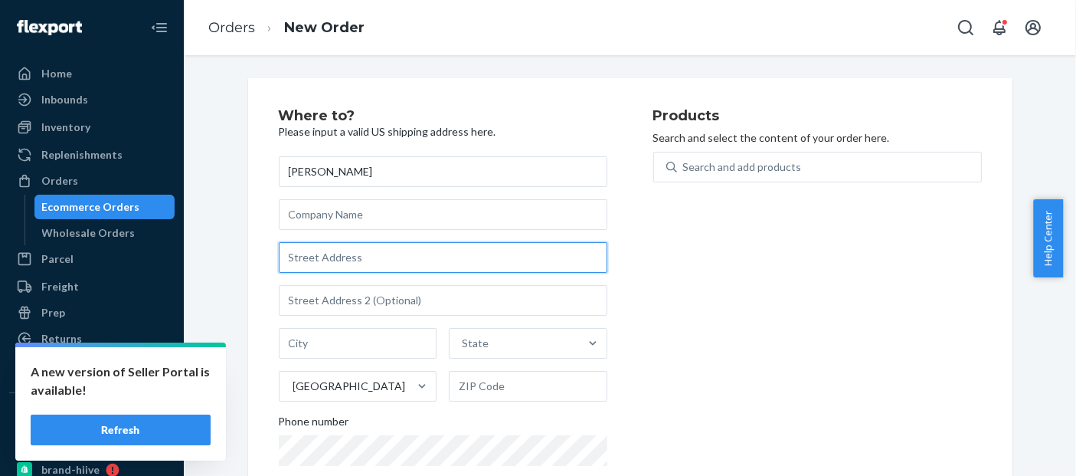
paste input "[STREET_ADDRESS][PERSON_NAME]"
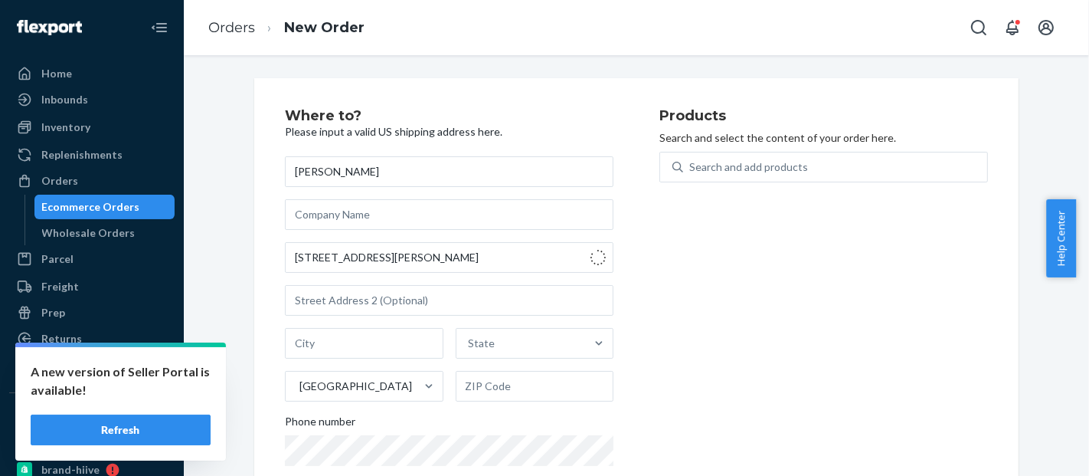
type input "[STREET_ADDRESS][PERSON_NAME]"
type input "[GEOGRAPHIC_DATA]"
type input "98645"
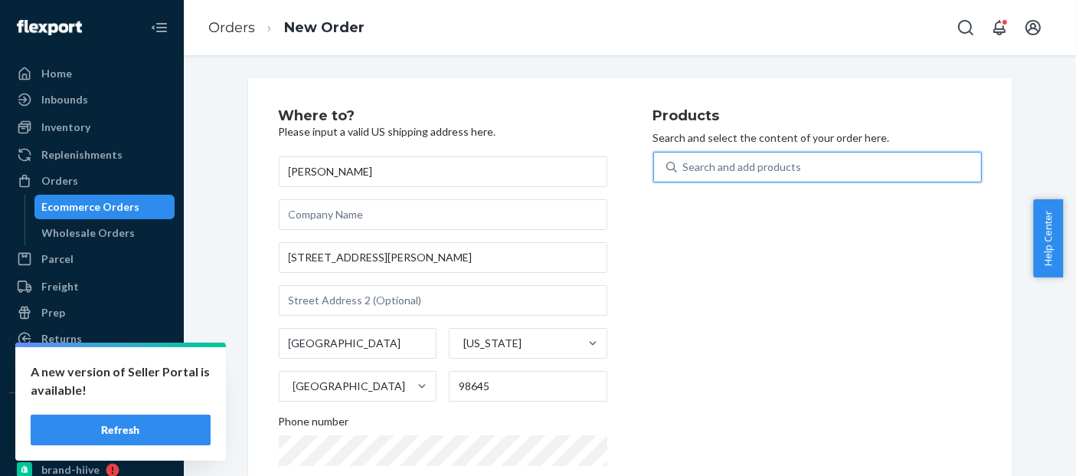
click at [792, 175] on div "Search and add products" at bounding box center [829, 167] width 304 height 28
click at [685, 175] on input "0 results available. Use Up and Down to choose options, press Enter to select t…" at bounding box center [684, 166] width 2 height 15
paste input "BLD01125BL"
type input "BLD01125BL"
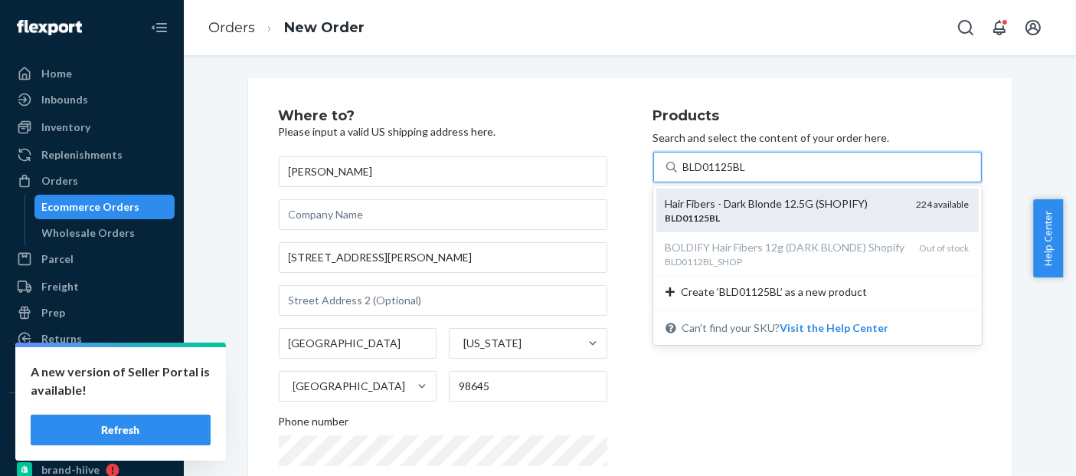
click at [792, 201] on div "Hair Fibers - Dark Blonde 12.5G (SHOPIFY)" at bounding box center [785, 203] width 239 height 15
click at [749, 175] on input "BLD01125BL" at bounding box center [716, 166] width 66 height 15
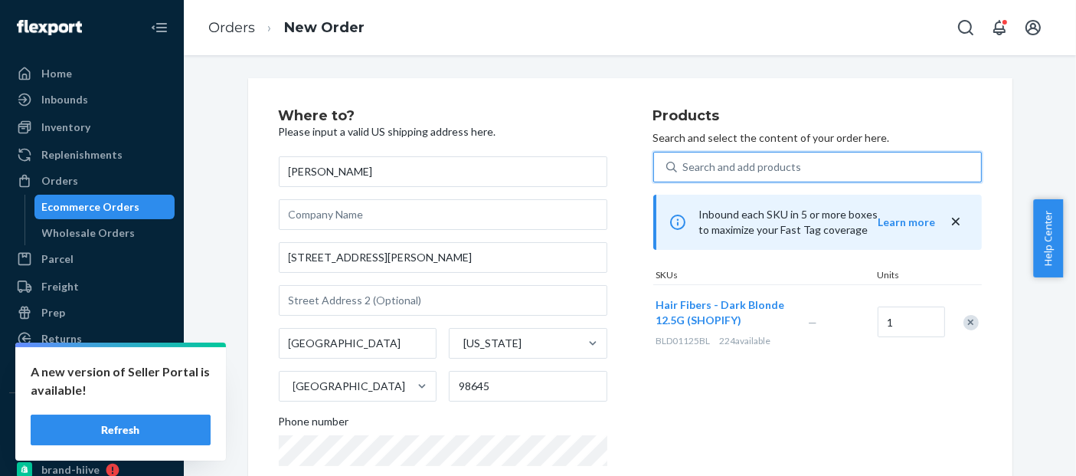
scroll to position [297, 0]
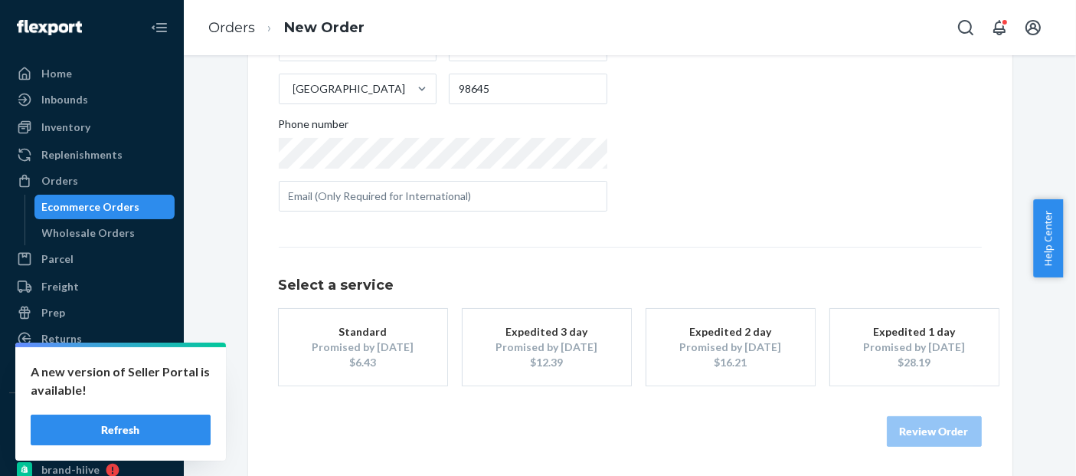
click at [354, 361] on div "$6.43" at bounding box center [363, 362] width 123 height 15
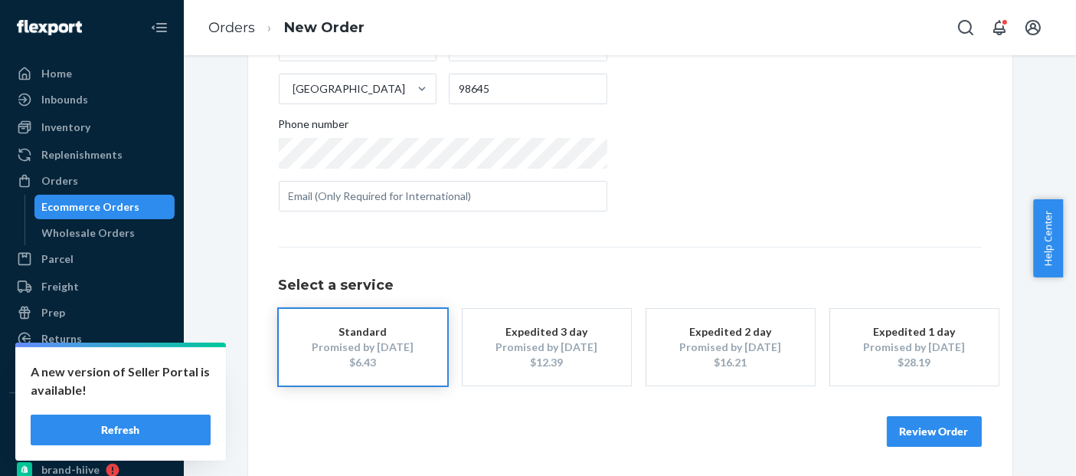
click at [934, 419] on button "Review Order" at bounding box center [934, 431] width 95 height 31
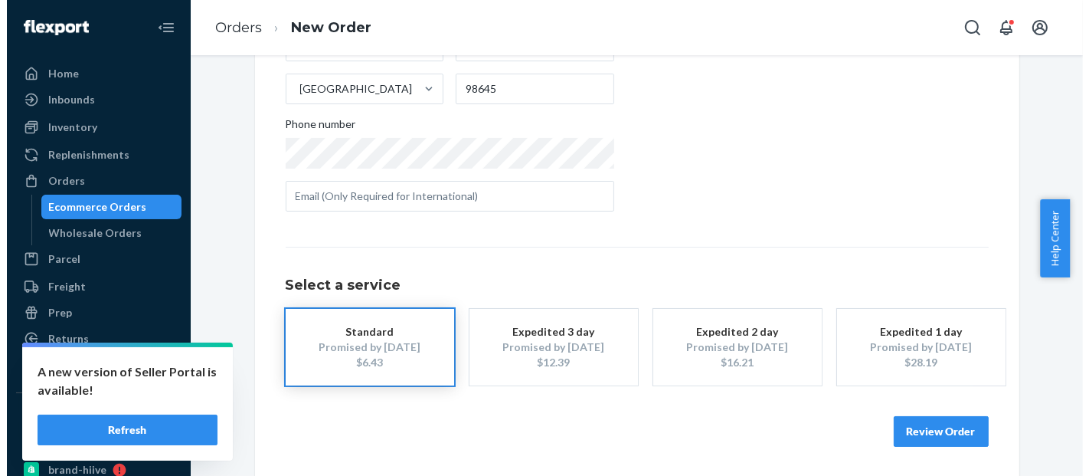
scroll to position [0, 0]
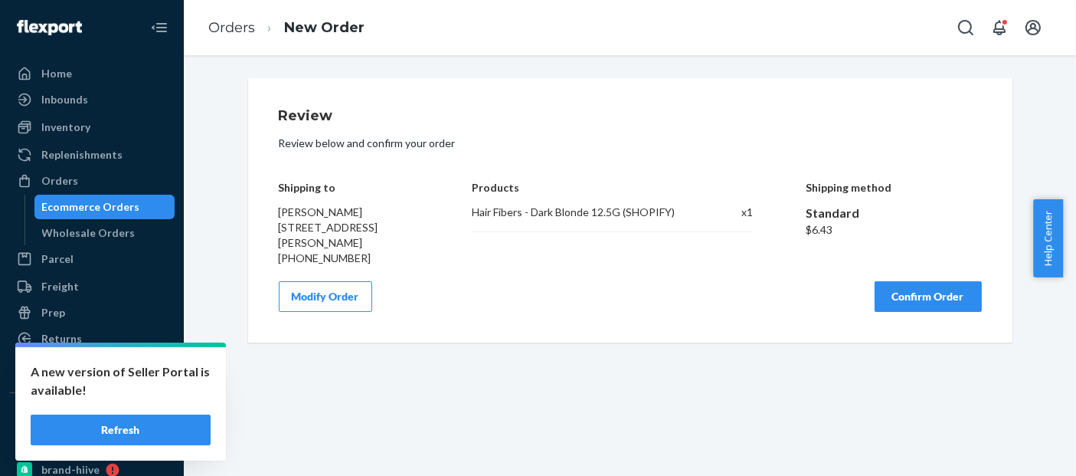
click at [940, 296] on button "Confirm Order" at bounding box center [928, 296] width 107 height 31
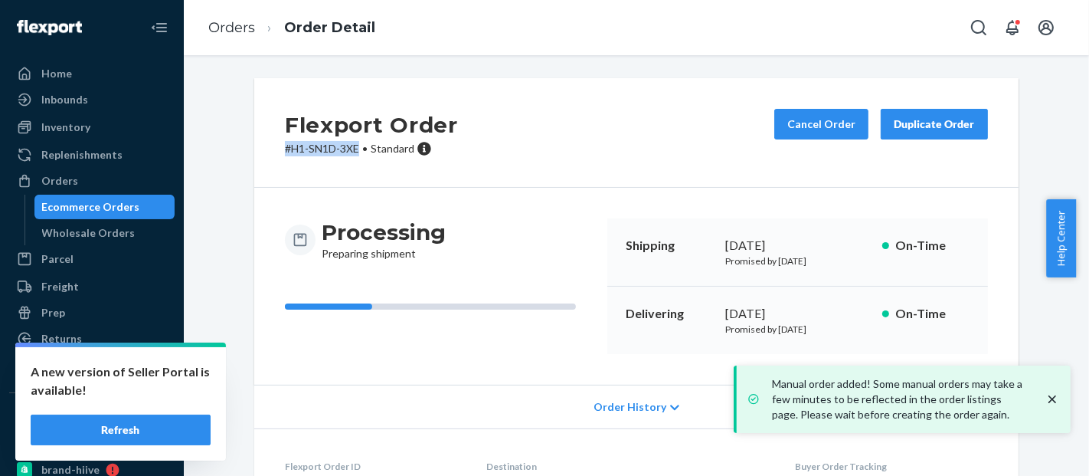
drag, startPoint x: 352, startPoint y: 152, endPoint x: 266, endPoint y: 150, distance: 86.6
click at [266, 150] on div "Flexport Order # H1-SN1D-3XE • Standard Cancel Order Duplicate Order" at bounding box center [636, 133] width 764 height 110
copy p "# H1-SN1D-3XE"
click at [87, 208] on div "Ecommerce Orders" at bounding box center [91, 206] width 98 height 15
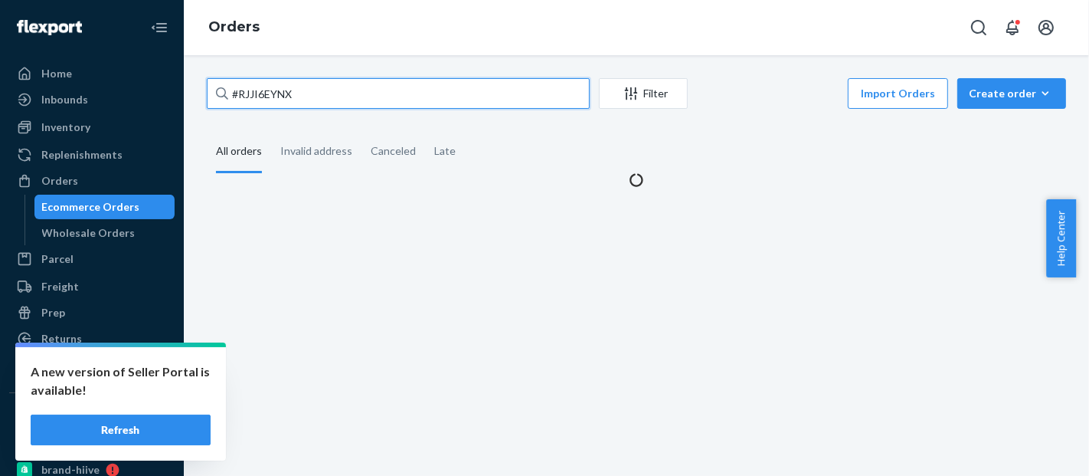
click at [264, 94] on input "#RJJI6EYNX" at bounding box center [398, 93] width 383 height 31
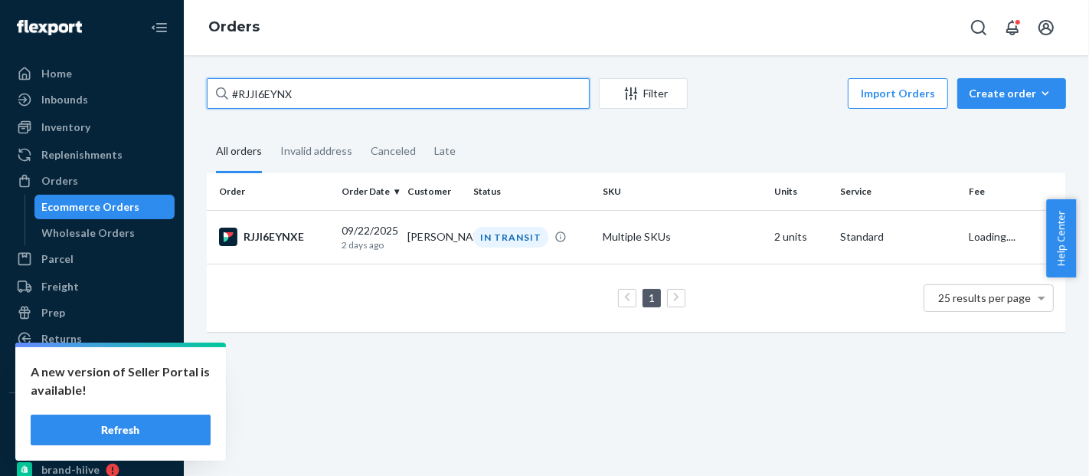
click at [264, 94] on input "#RJJI6EYNX" at bounding box center [398, 93] width 383 height 31
paste input "HKIO7NK2LL"
type input "#HKIO7NK2LL"
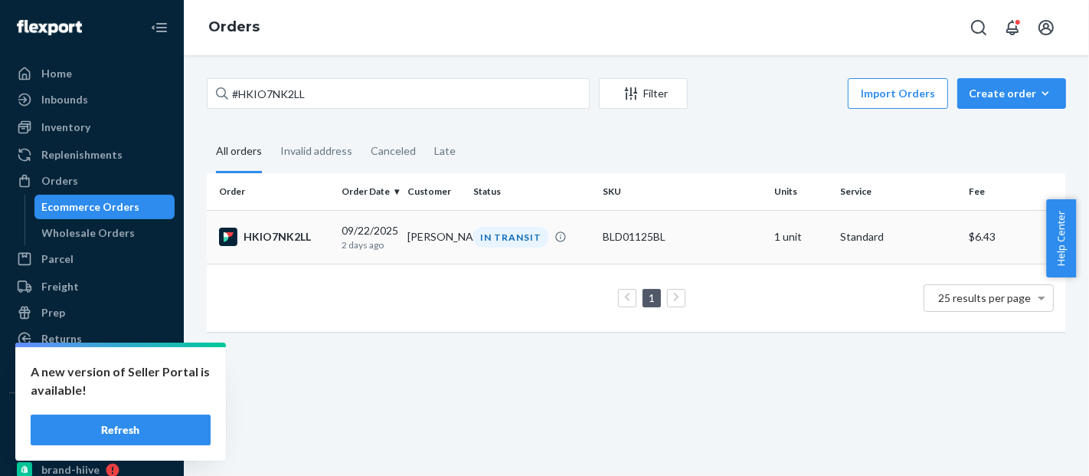
click at [675, 237] on div "BLD01125BL" at bounding box center [682, 236] width 159 height 15
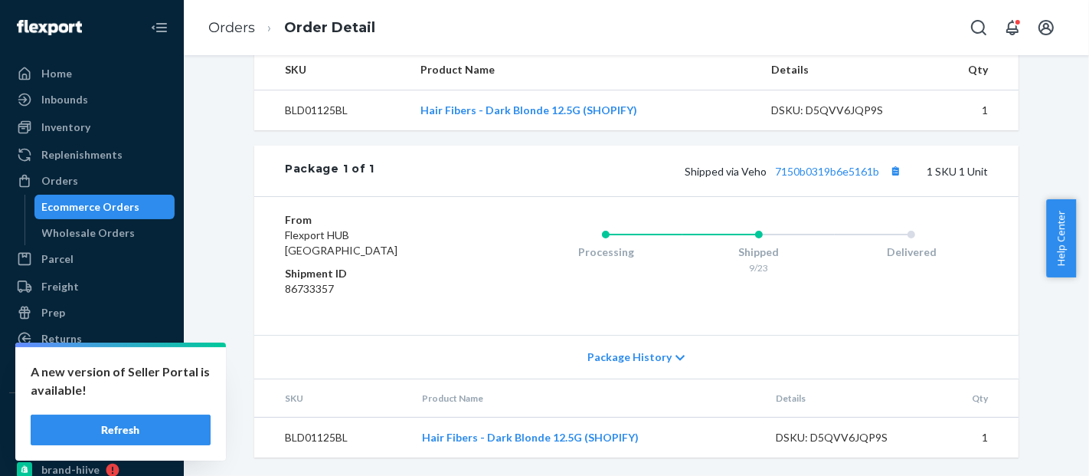
scroll to position [537, 0]
click at [891, 170] on button "Copy tracking number" at bounding box center [895, 171] width 20 height 20
click at [424, 283] on dd "86733357" at bounding box center [376, 288] width 183 height 15
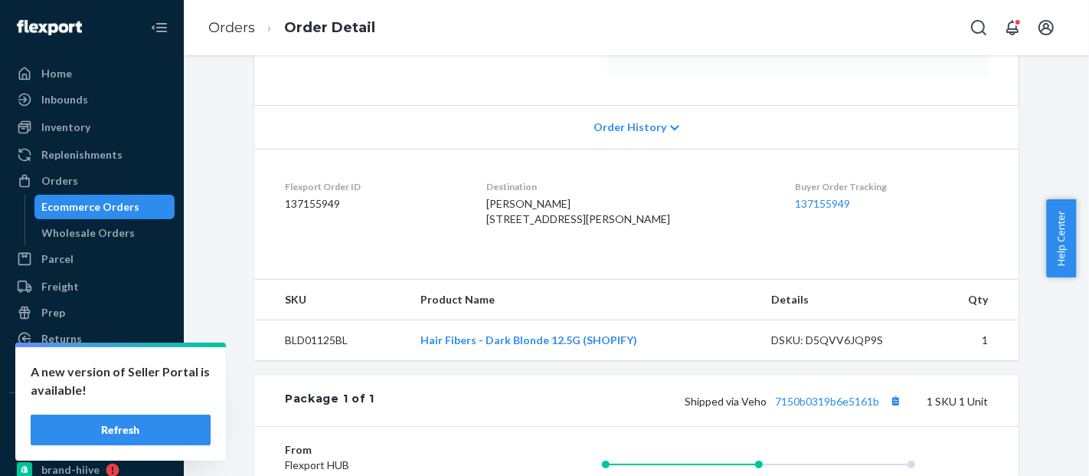
scroll to position [234, 0]
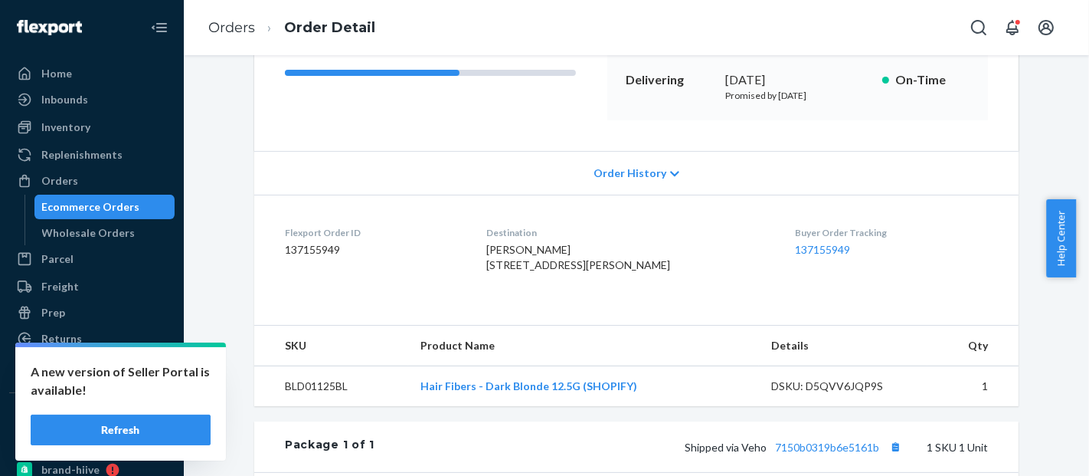
click at [116, 199] on div "Ecommerce Orders" at bounding box center [91, 206] width 98 height 15
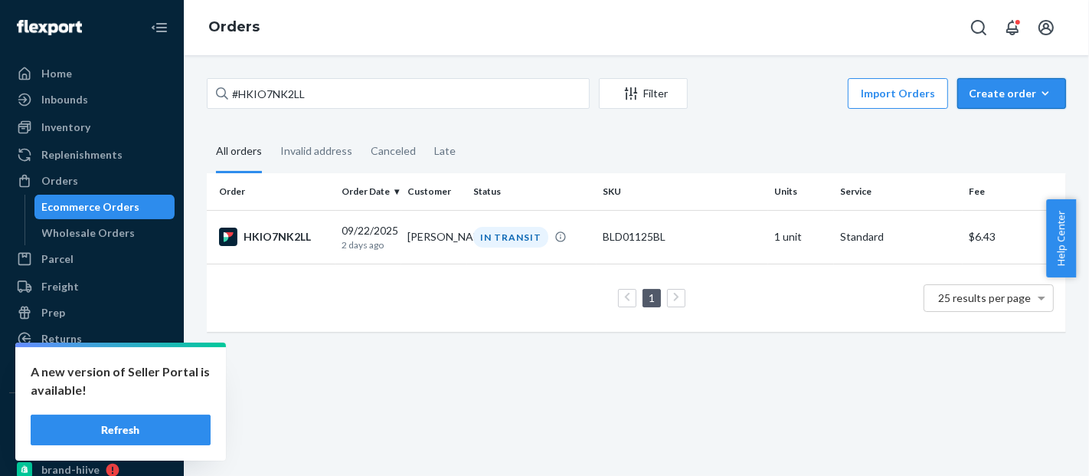
click at [1017, 106] on button "Create order Ecommerce order Removal order" at bounding box center [1011, 93] width 109 height 31
click at [1012, 125] on span "Ecommerce order" at bounding box center [1020, 130] width 95 height 11
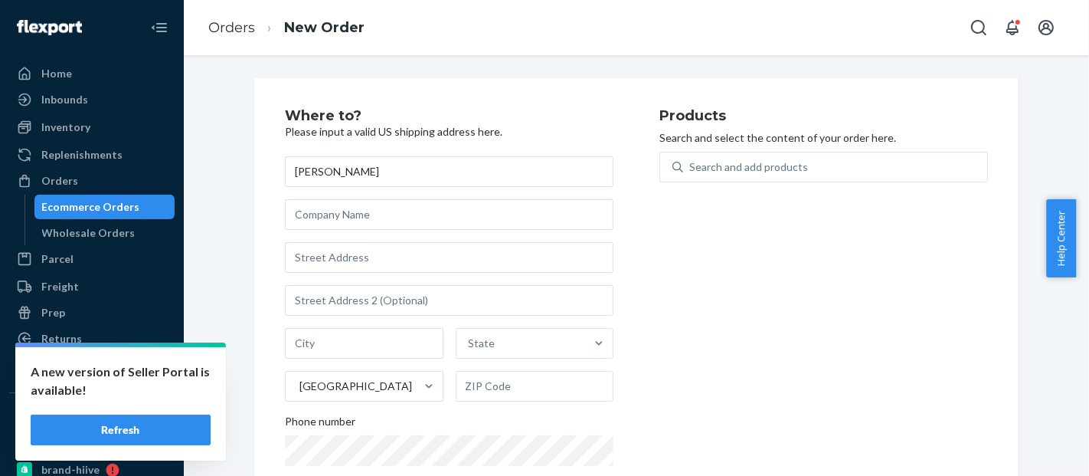
type input "[PERSON_NAME]"
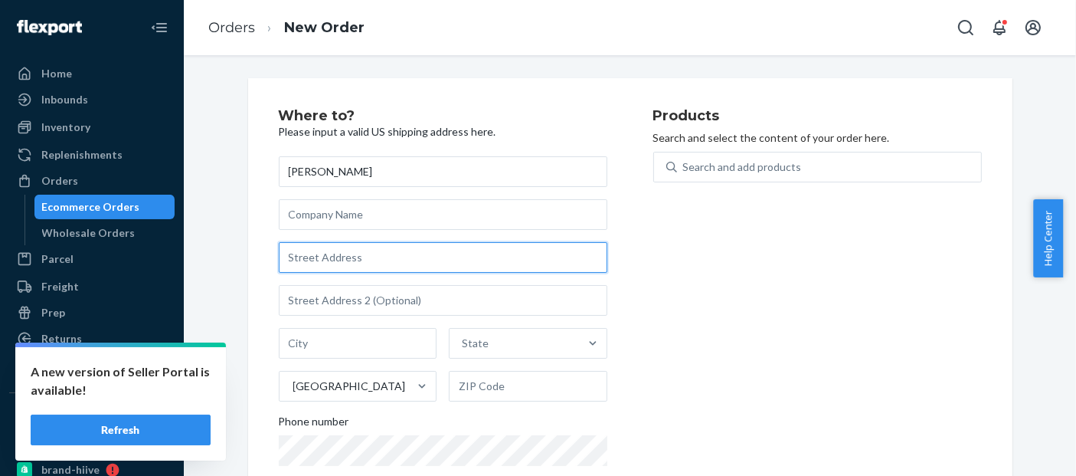
paste input "[STREET_ADDRESS][PERSON_NAME]"
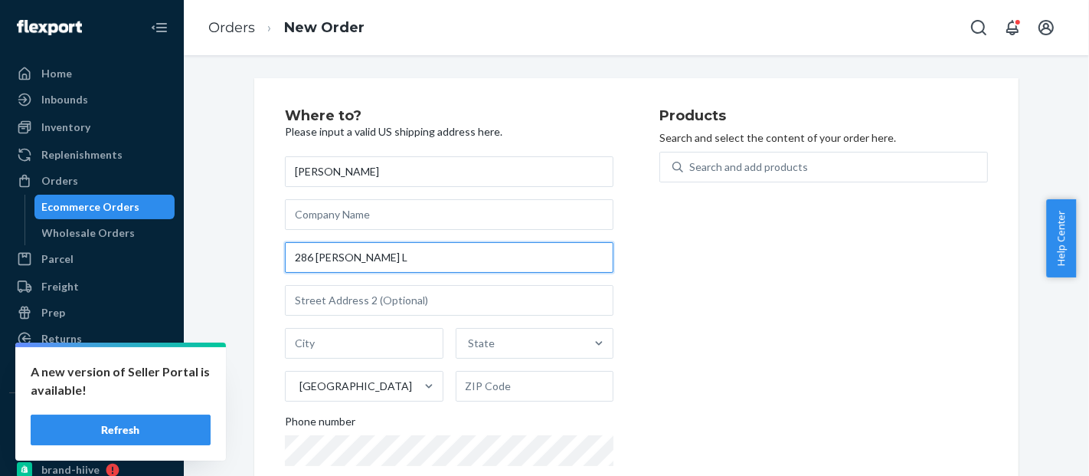
type input "[STREET_ADDRESS][PERSON_NAME]"
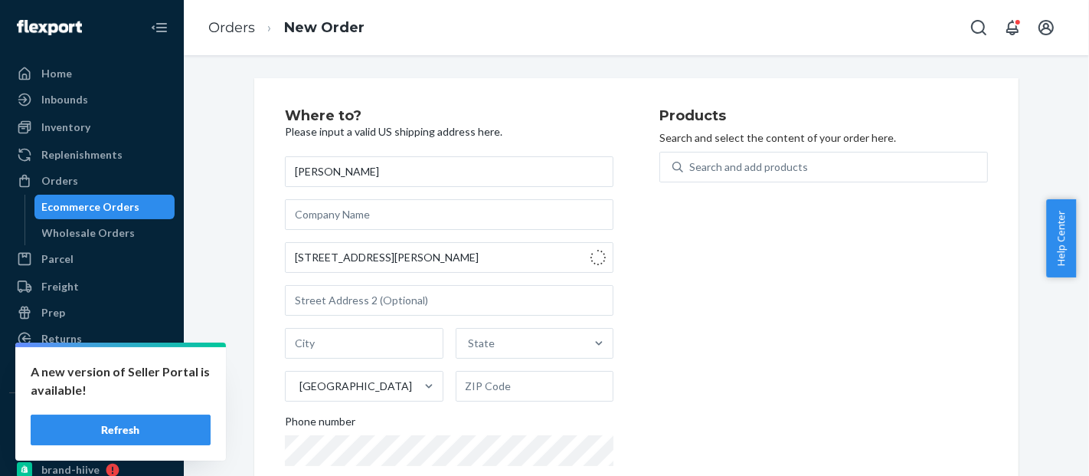
type input "Tallmadge"
type input "44278"
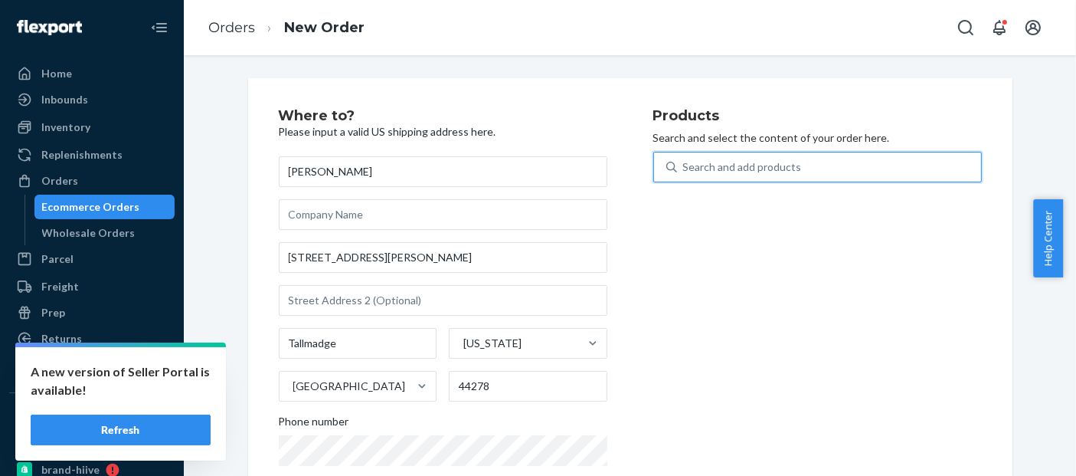
click at [858, 167] on div "Search and add products" at bounding box center [829, 167] width 304 height 28
click at [685, 167] on input "0 results available. Use Up and Down to choose options, press Enter to select t…" at bounding box center [684, 166] width 2 height 15
paste input "BLD3900LB_MB_SHOP"
type input "BLD3900LB_MB_SHOP"
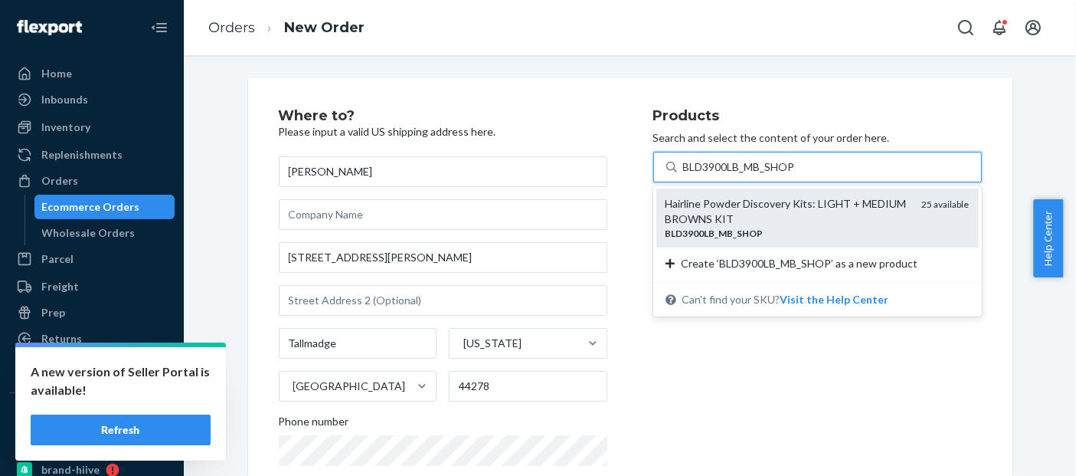
click at [730, 225] on div "Hairline Powder Discovery Kits:​ LIGHT + MEDIUM BROWNS KIT" at bounding box center [788, 211] width 244 height 31
click at [730, 175] on input "BLD3900LB_MB_SHOP" at bounding box center [739, 166] width 113 height 15
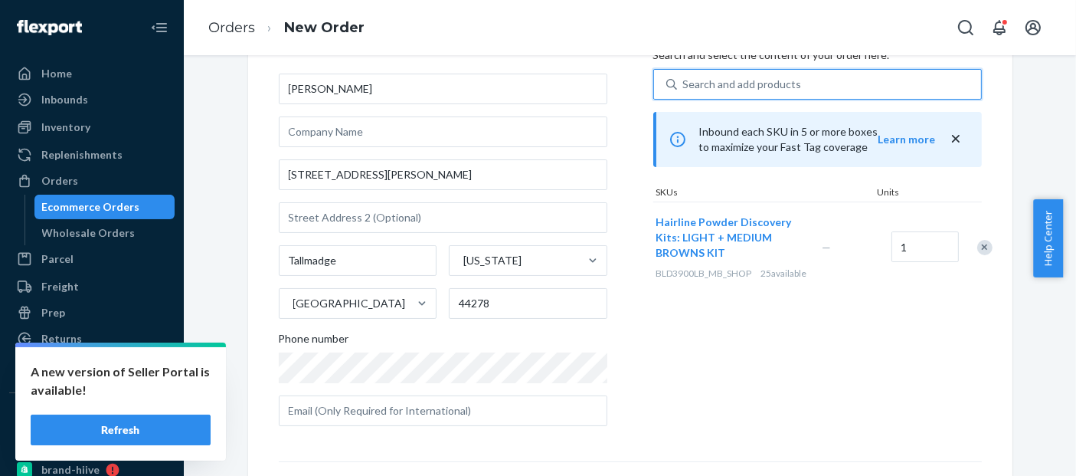
scroll to position [282, 0]
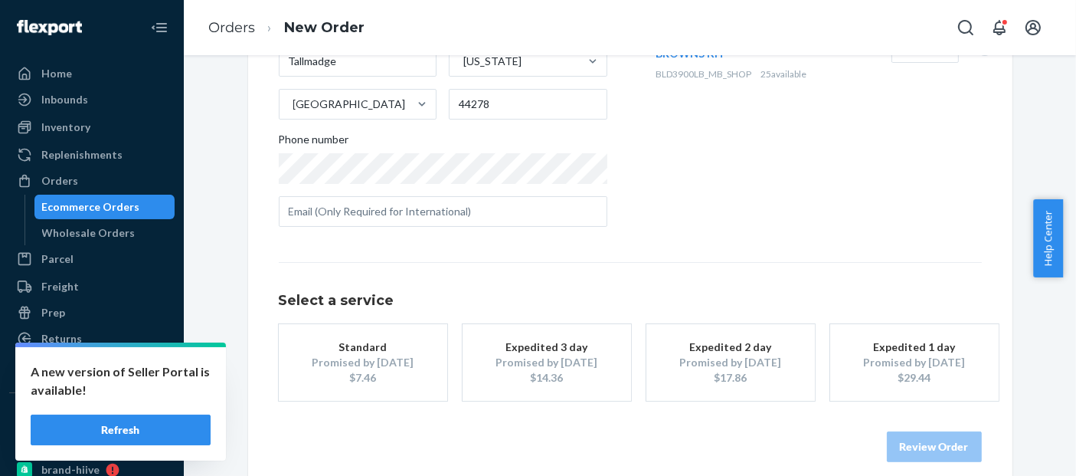
click at [366, 365] on div "Promised by [DATE]" at bounding box center [363, 362] width 123 height 15
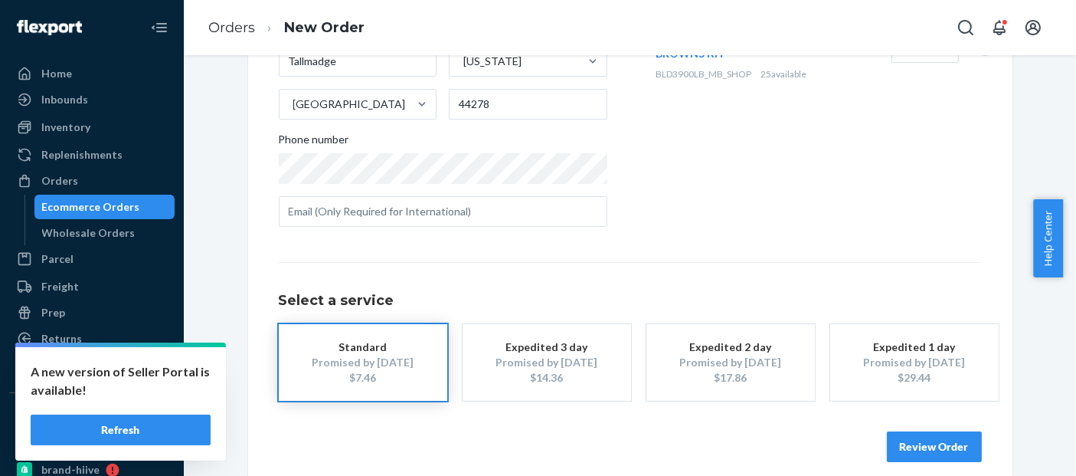
click at [929, 443] on button "Review Order" at bounding box center [934, 446] width 95 height 31
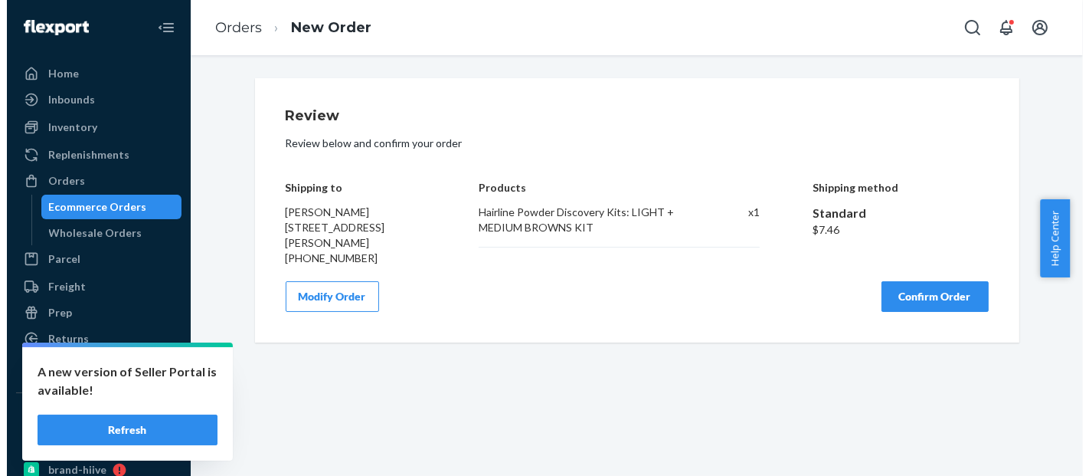
scroll to position [0, 0]
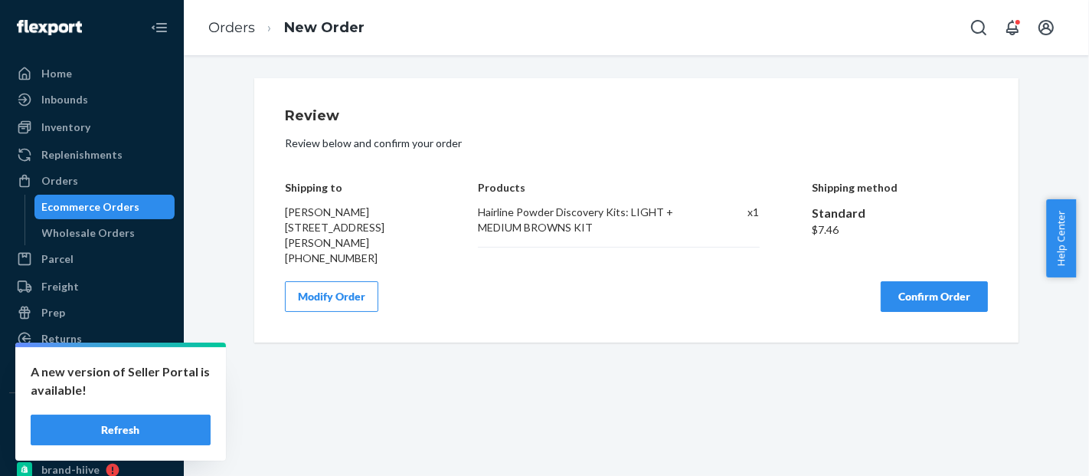
click at [939, 300] on button "Confirm Order" at bounding box center [934, 296] width 107 height 31
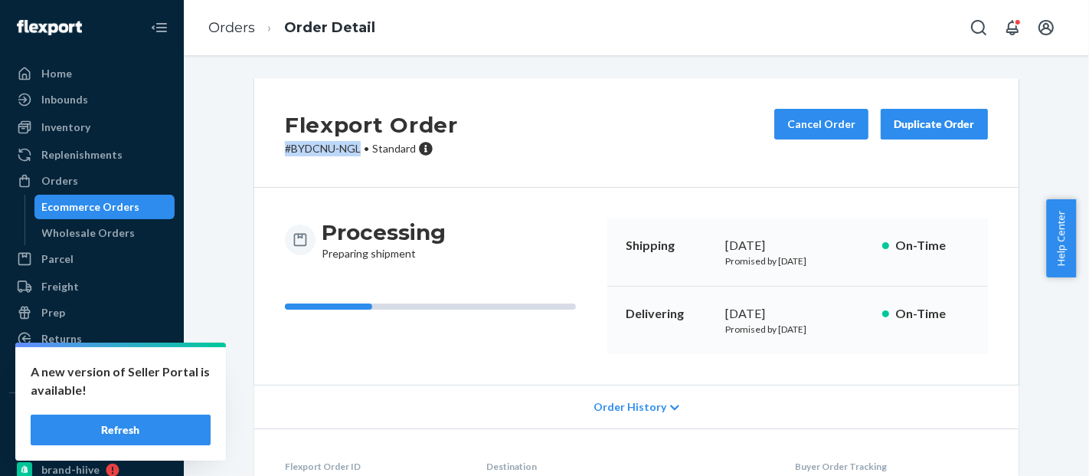
drag, startPoint x: 354, startPoint y: 152, endPoint x: 264, endPoint y: 159, distance: 89.8
click at [264, 159] on div "Flexport Order # BYDCNU-NGL • Standard Cancel Order Duplicate Order" at bounding box center [636, 133] width 764 height 110
copy p "# BYDCNU-NGL"
